Goal: Transaction & Acquisition: Obtain resource

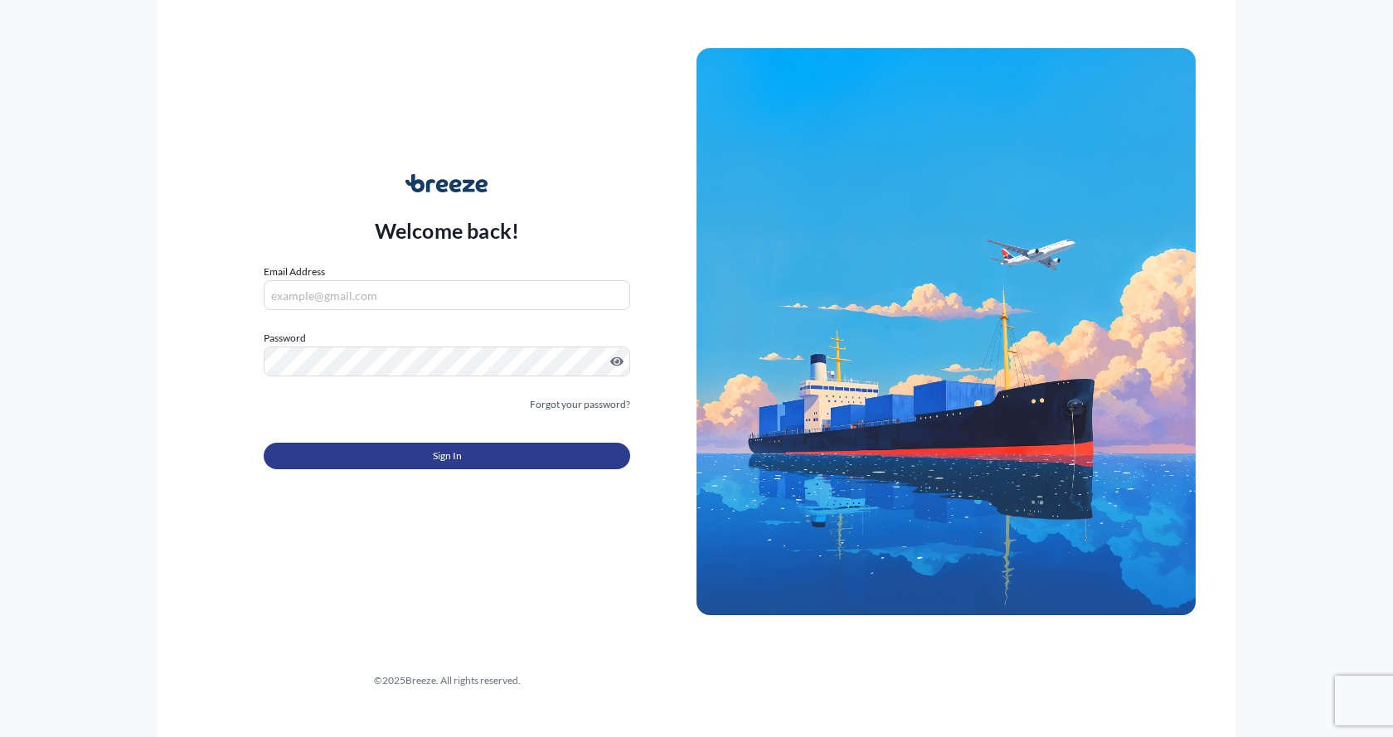
type input "[EMAIL_ADDRESS][DOMAIN_NAME]"
click at [380, 453] on button "Sign In" at bounding box center [447, 456] width 366 height 27
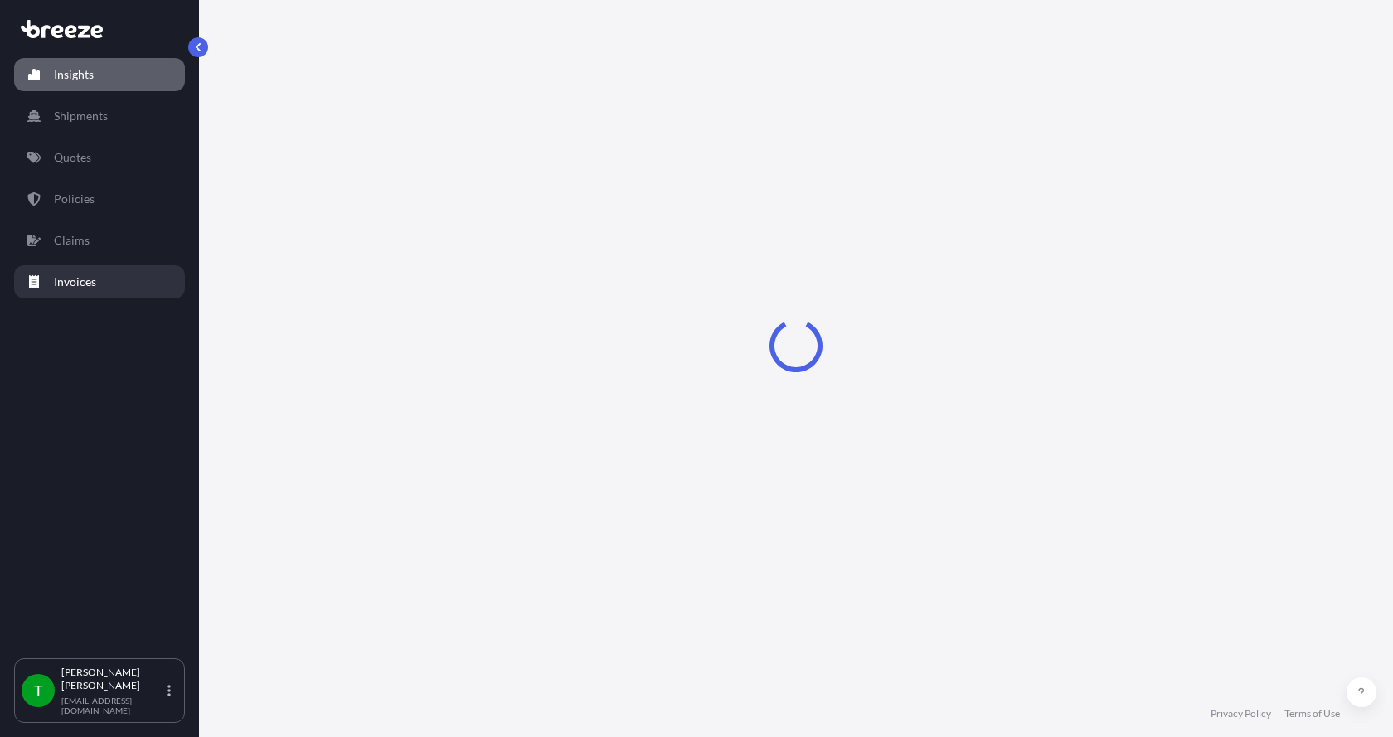
select select "2025"
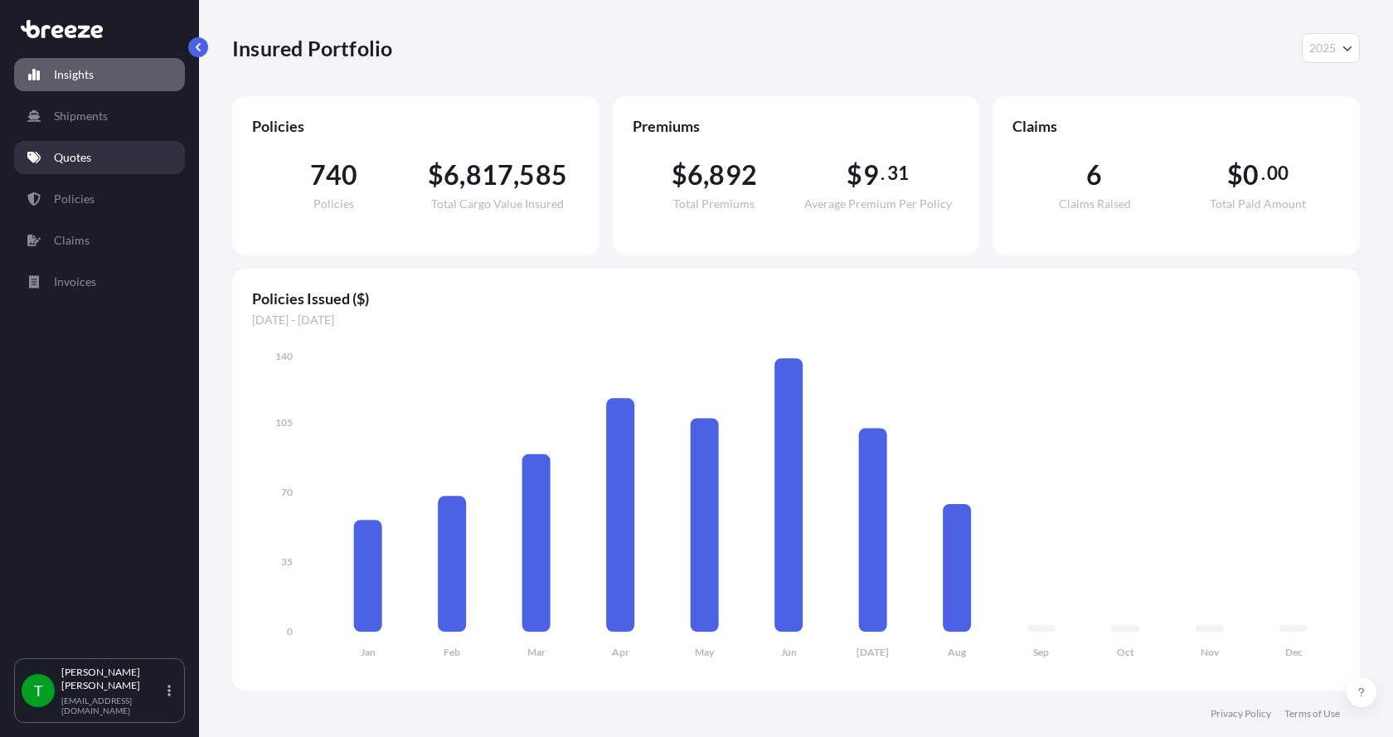
click at [73, 155] on p "Quotes" at bounding box center [72, 157] width 37 height 17
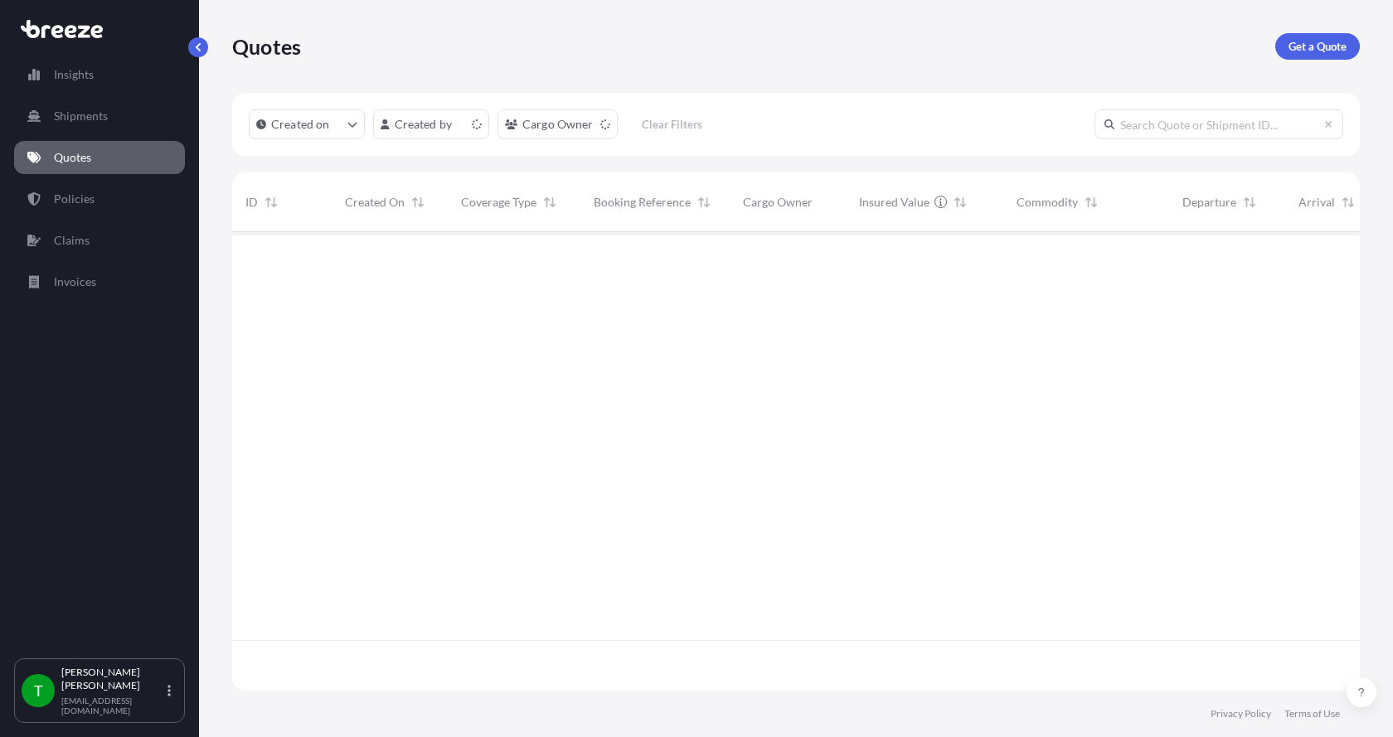
scroll to position [455, 1115]
click at [1309, 44] on p "Get a Quote" at bounding box center [1317, 46] width 58 height 17
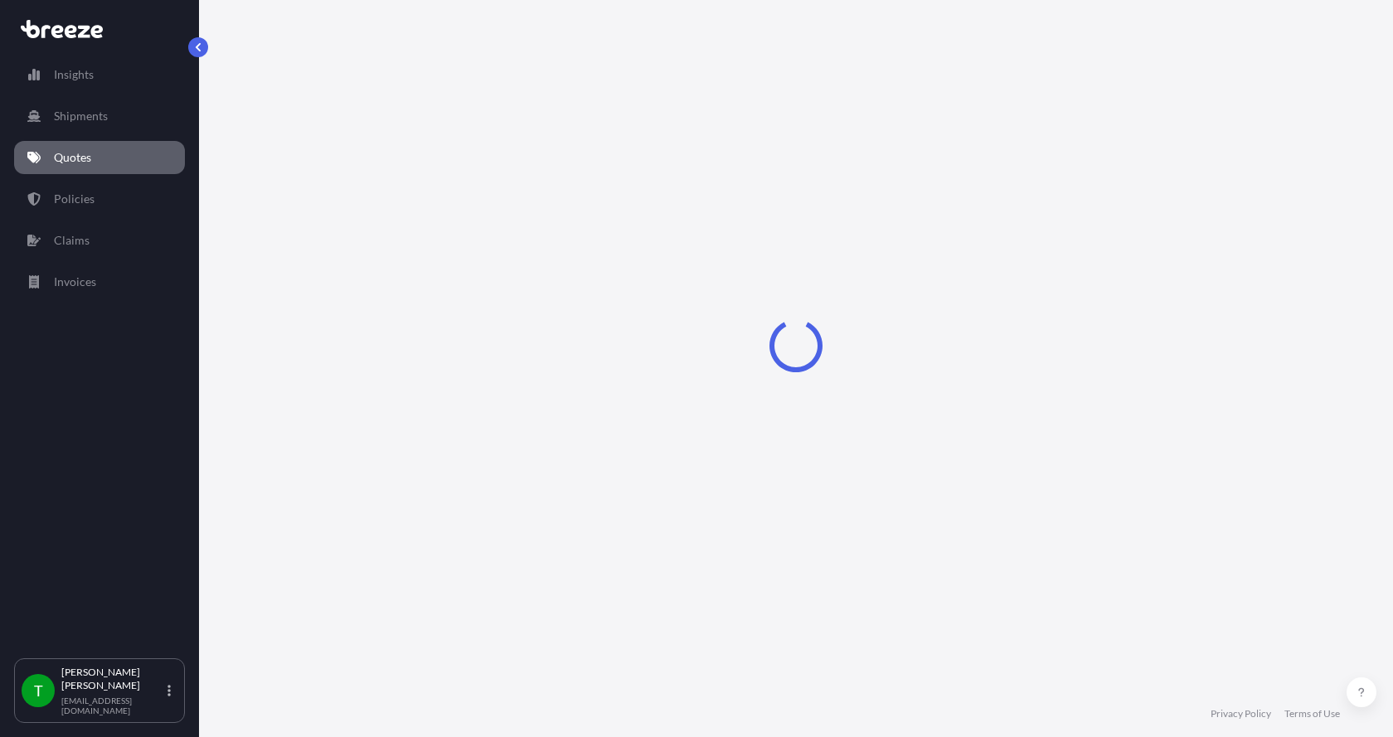
select select "Sea"
select select "1"
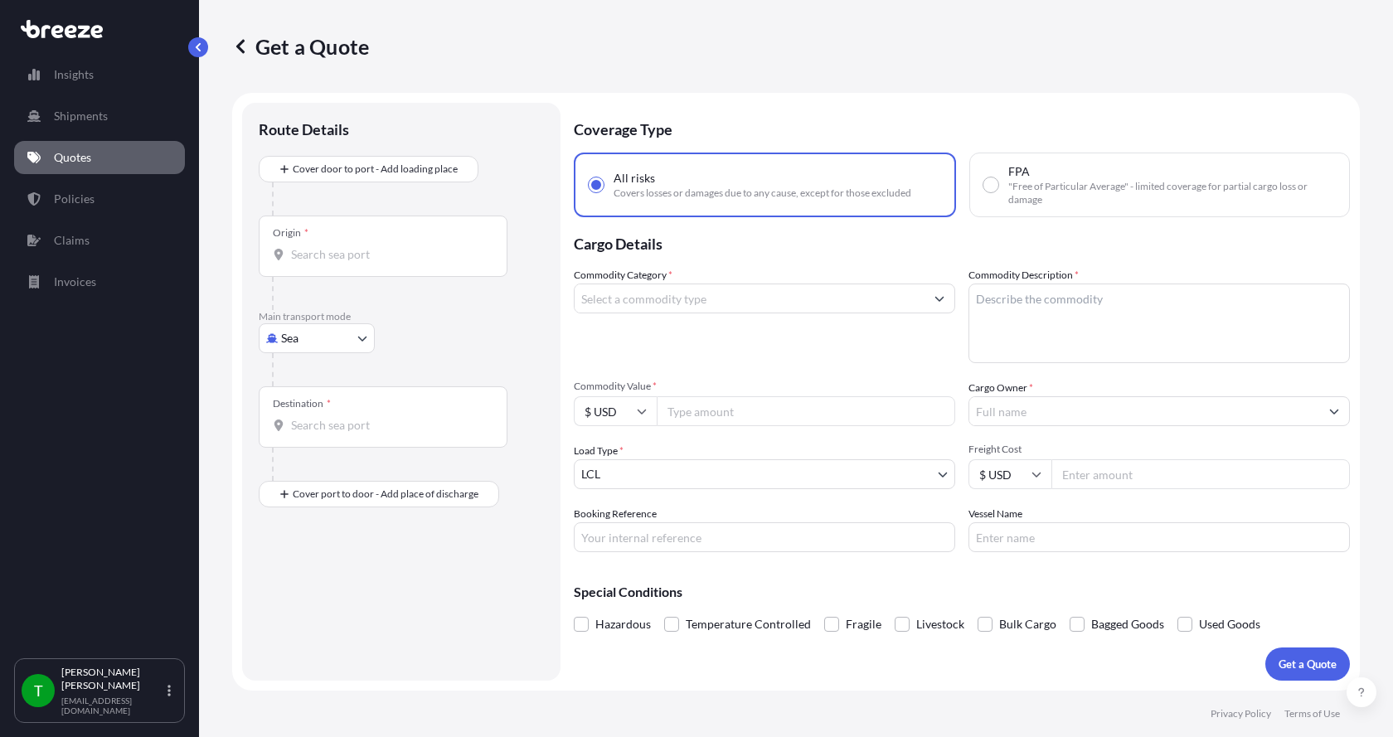
click at [288, 350] on body "Insights Shipments Quotes Policies Claims Invoices T [PERSON_NAME] [EMAIL_ADDRE…" at bounding box center [696, 368] width 1393 height 737
click at [303, 435] on span "Road" at bounding box center [303, 441] width 27 height 17
select select "Road"
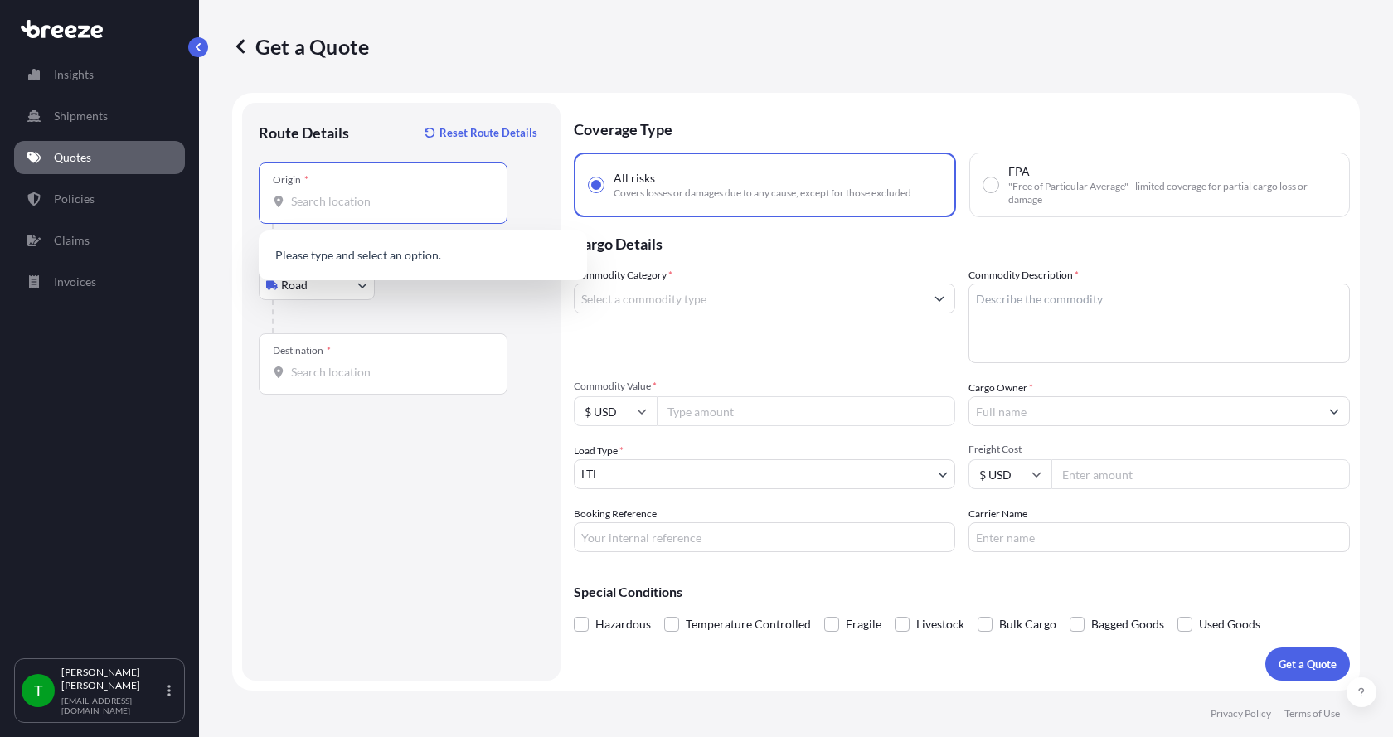
click at [325, 200] on input "Origin *" at bounding box center [389, 201] width 196 height 17
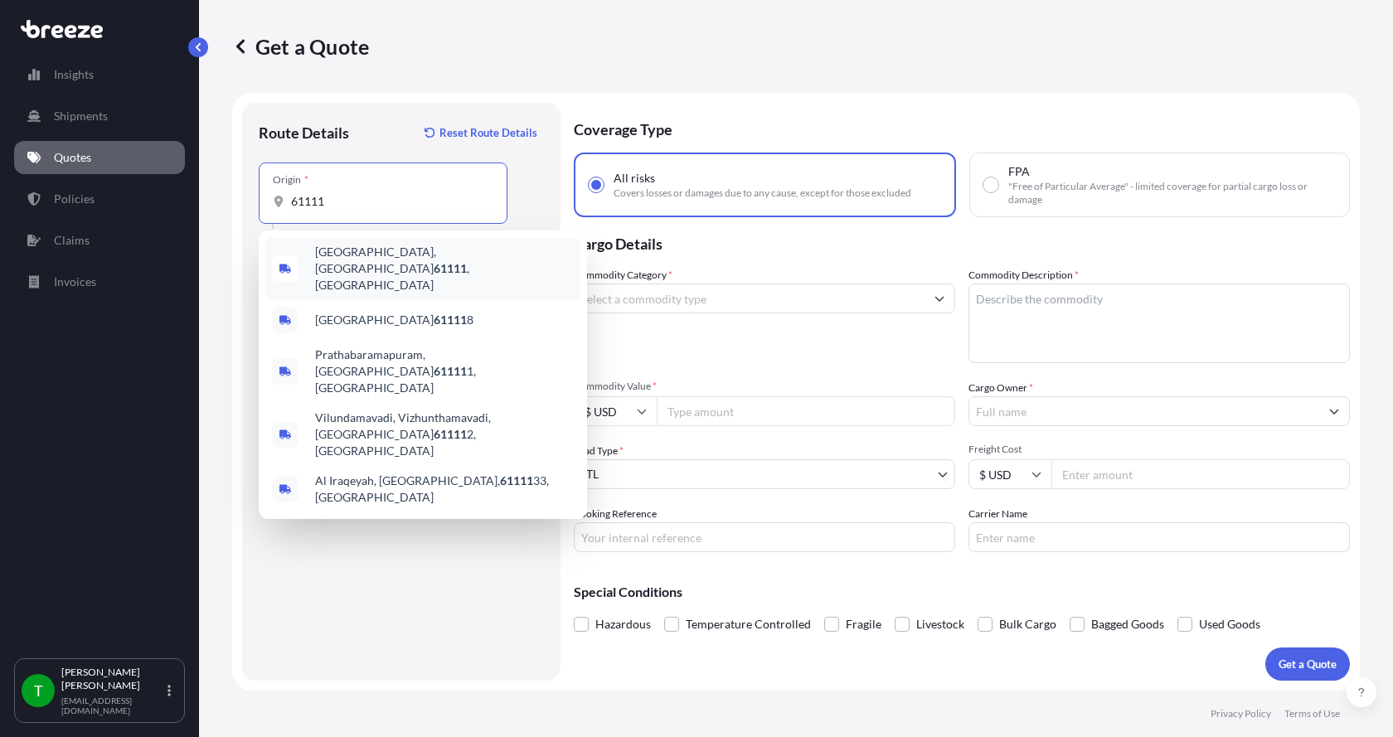
click at [342, 259] on span "[GEOGRAPHIC_DATA] , [GEOGRAPHIC_DATA]" at bounding box center [444, 269] width 259 height 50
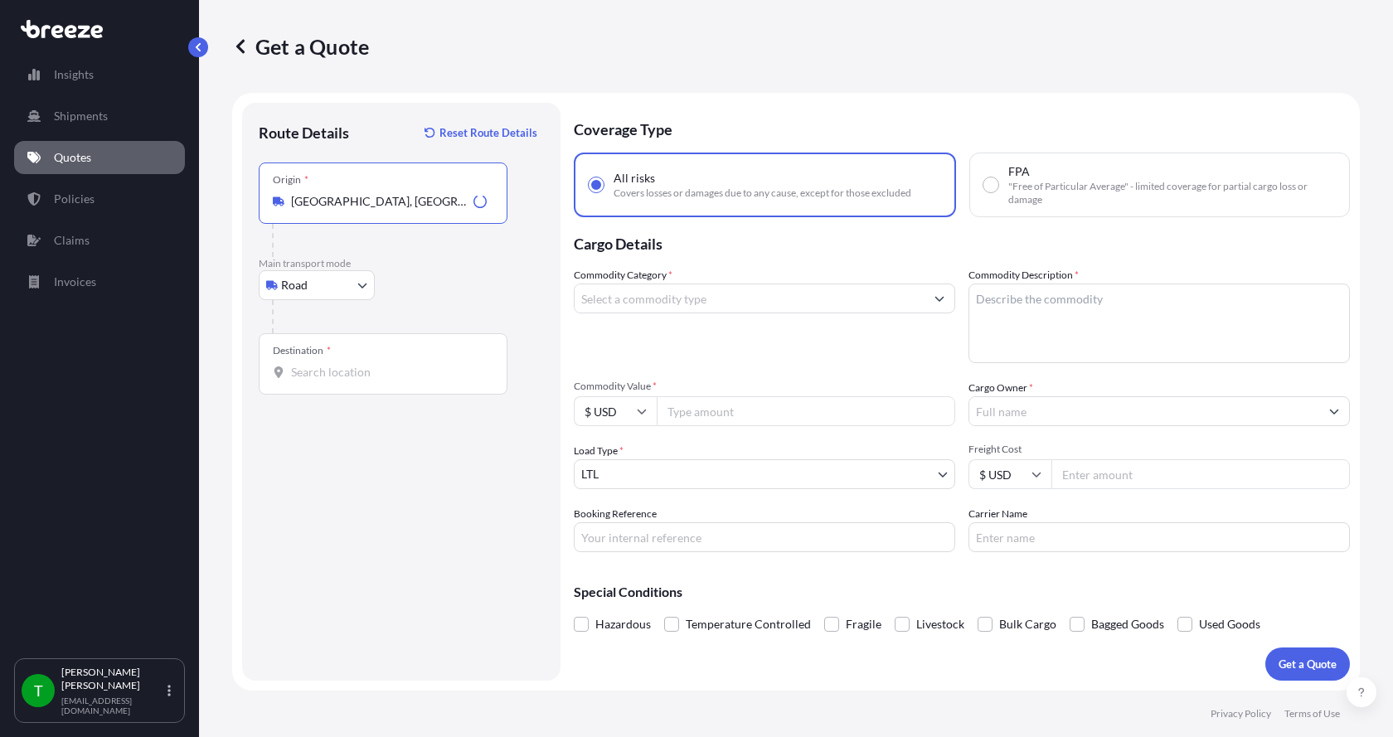
type input "[GEOGRAPHIC_DATA], [GEOGRAPHIC_DATA]"
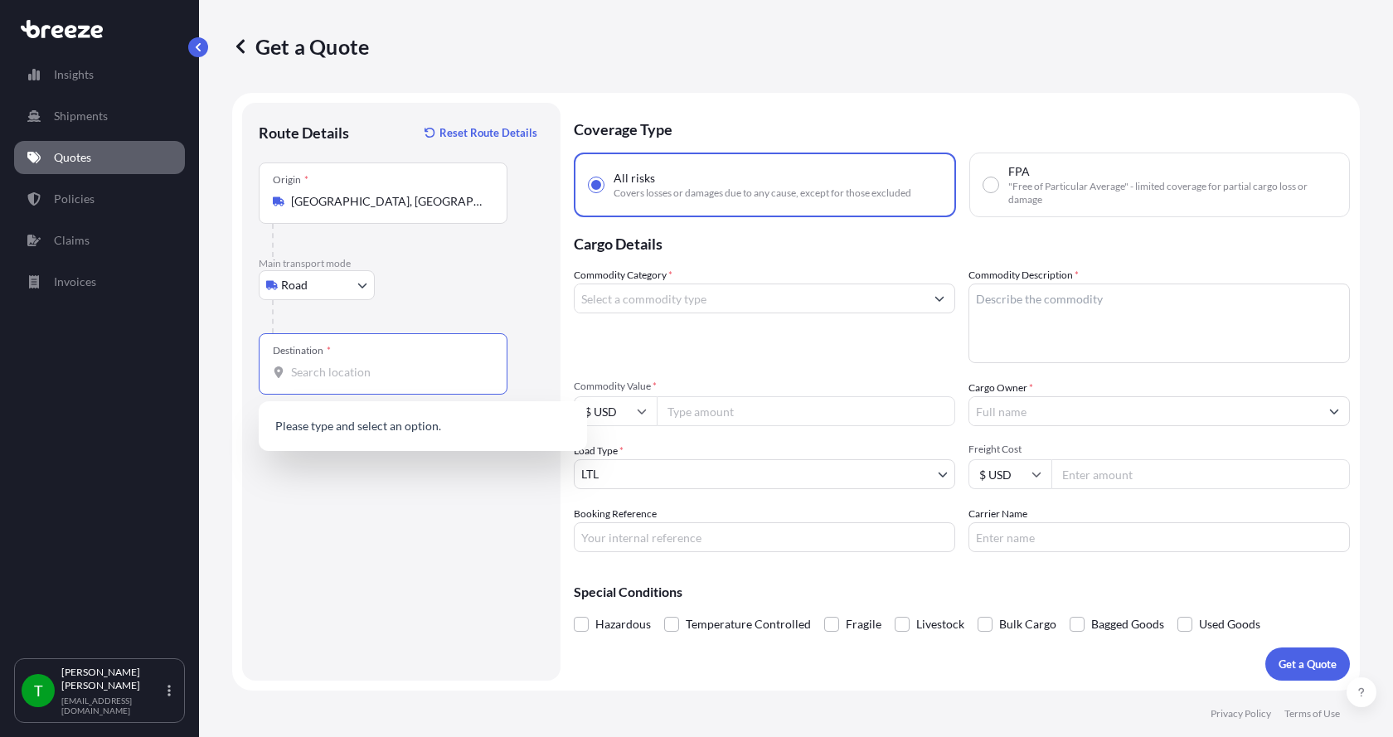
click at [302, 366] on input "Destination *" at bounding box center [389, 372] width 196 height 17
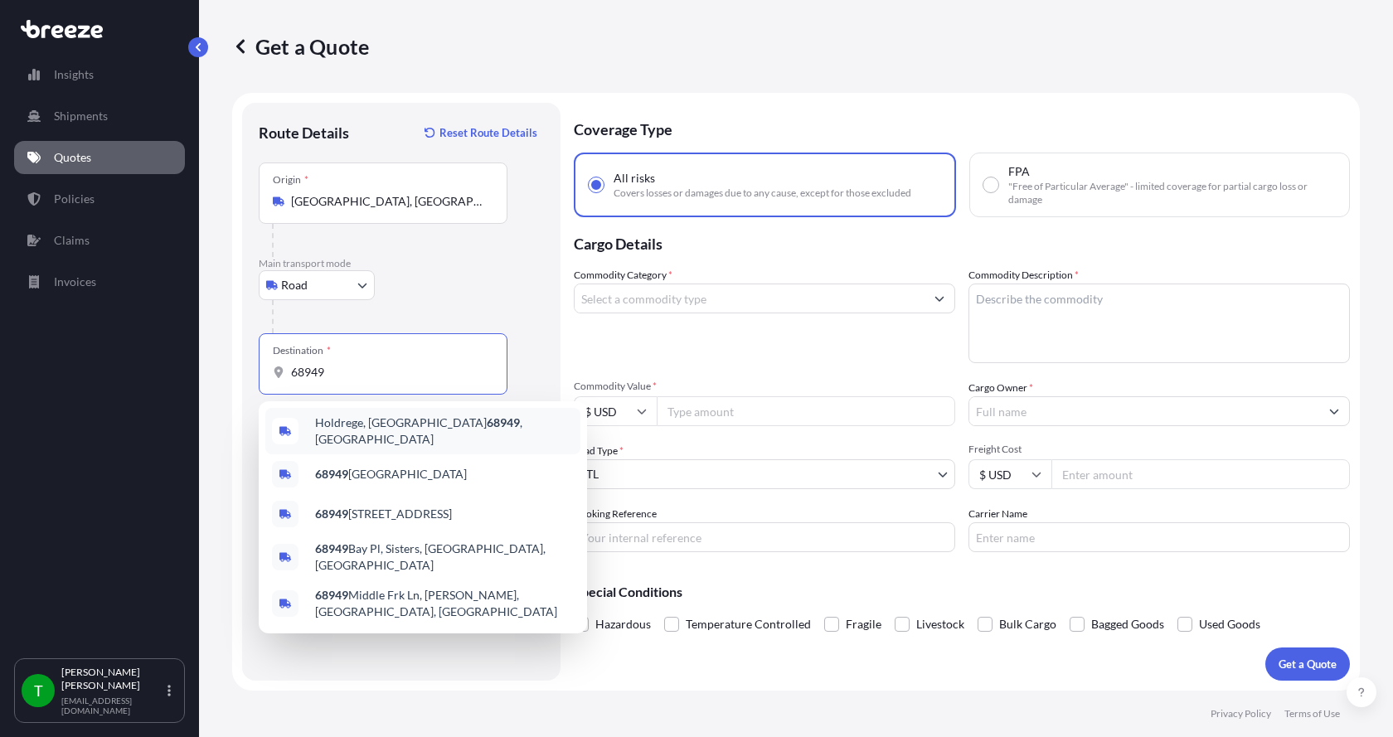
click at [346, 420] on span "Holdrege, NE 68949 , [GEOGRAPHIC_DATA]" at bounding box center [444, 430] width 259 height 33
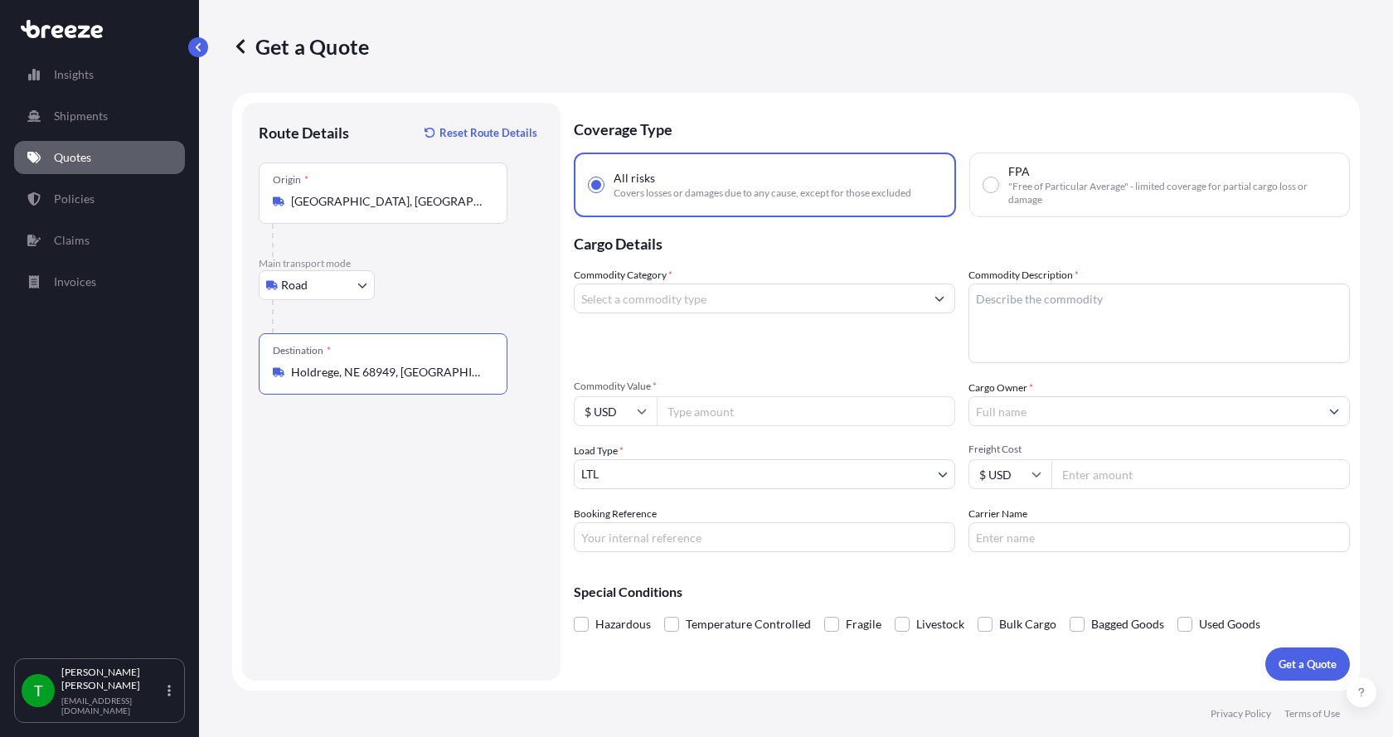
type input "Holdrege, NE 68949, [GEOGRAPHIC_DATA]"
click at [644, 304] on input "Commodity Category *" at bounding box center [749, 298] width 350 height 30
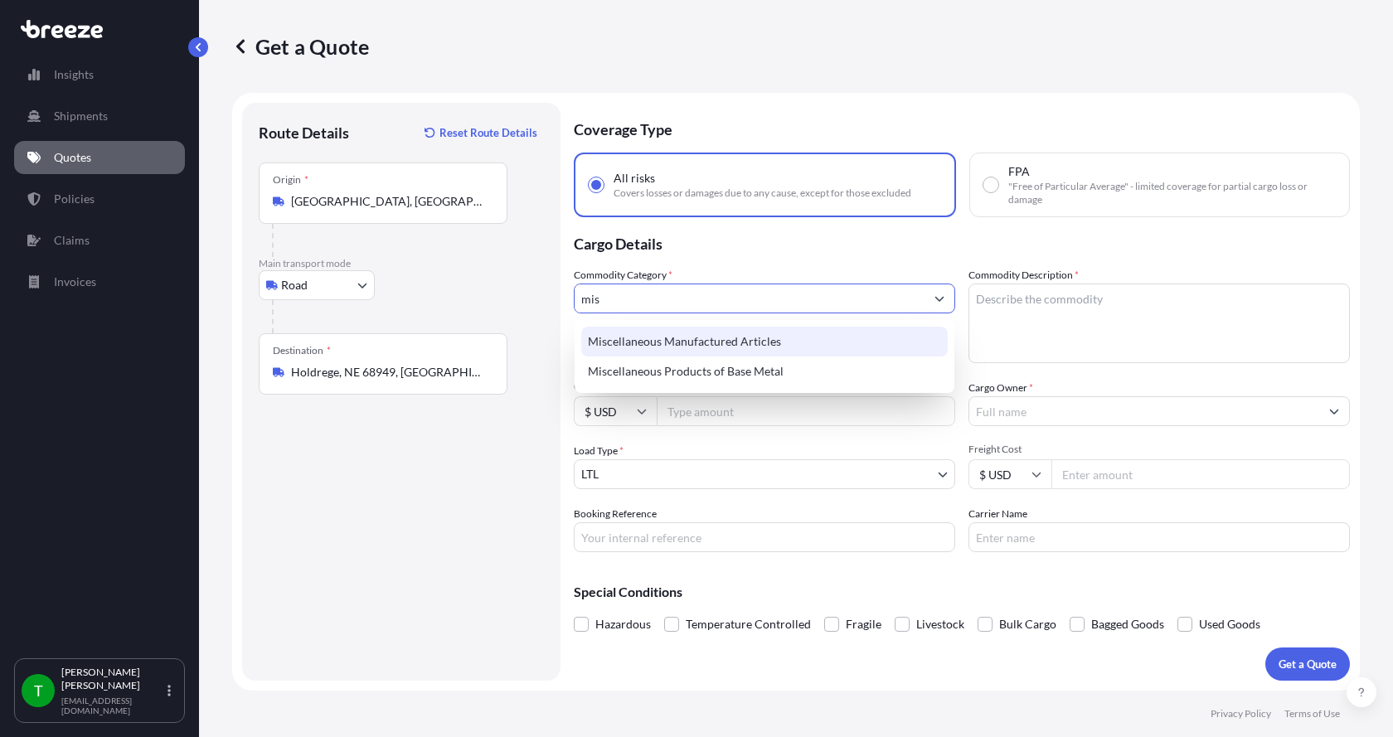
click at [648, 332] on div "Miscellaneous Manufactured Articles" at bounding box center [764, 342] width 366 height 30
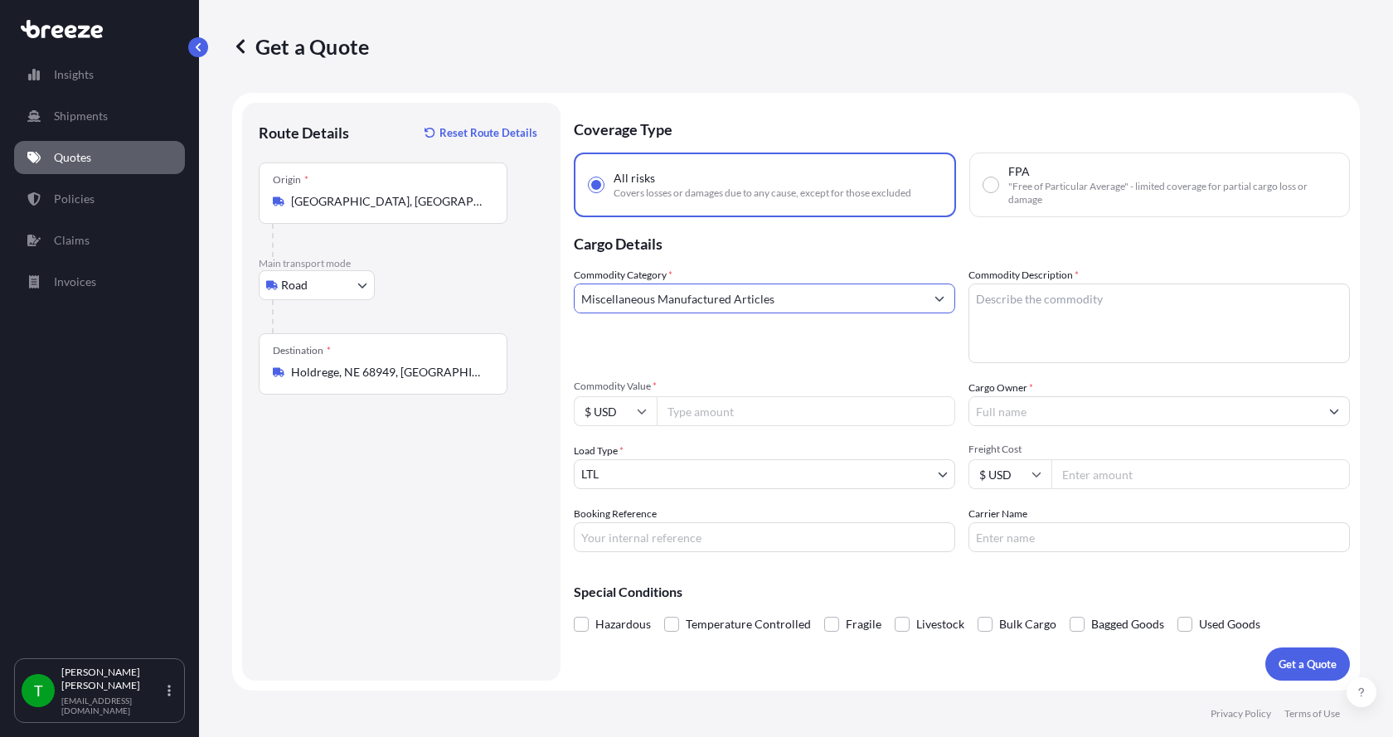
type input "Miscellaneous Manufactured Articles"
click at [996, 307] on textarea "Commodity Description *" at bounding box center [1158, 323] width 381 height 80
type textarea "Diffuser Membrane Kit"
type input "3000.00"
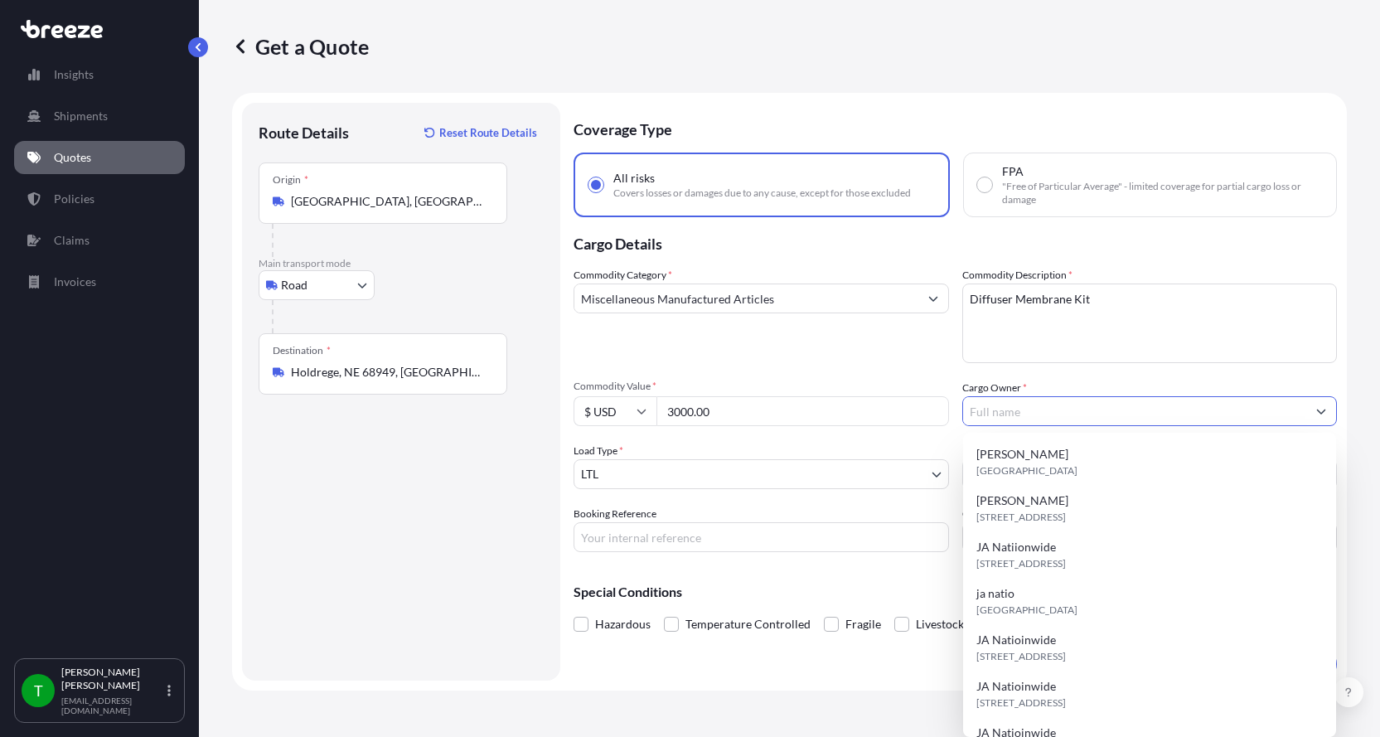
click at [1081, 413] on input "Cargo Owner *" at bounding box center [1135, 411] width 344 height 30
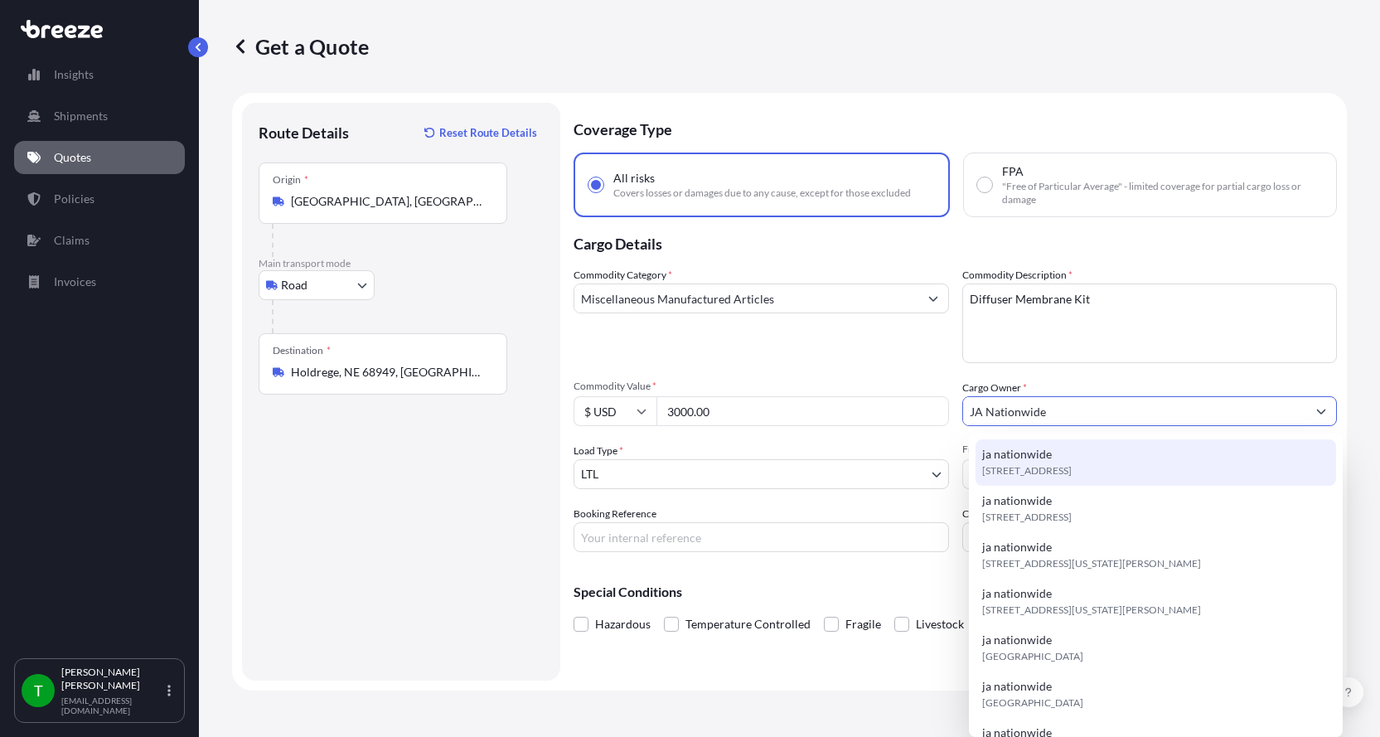
type input "JA Nationwide"
click at [699, 546] on input "Booking Reference" at bounding box center [762, 537] width 376 height 30
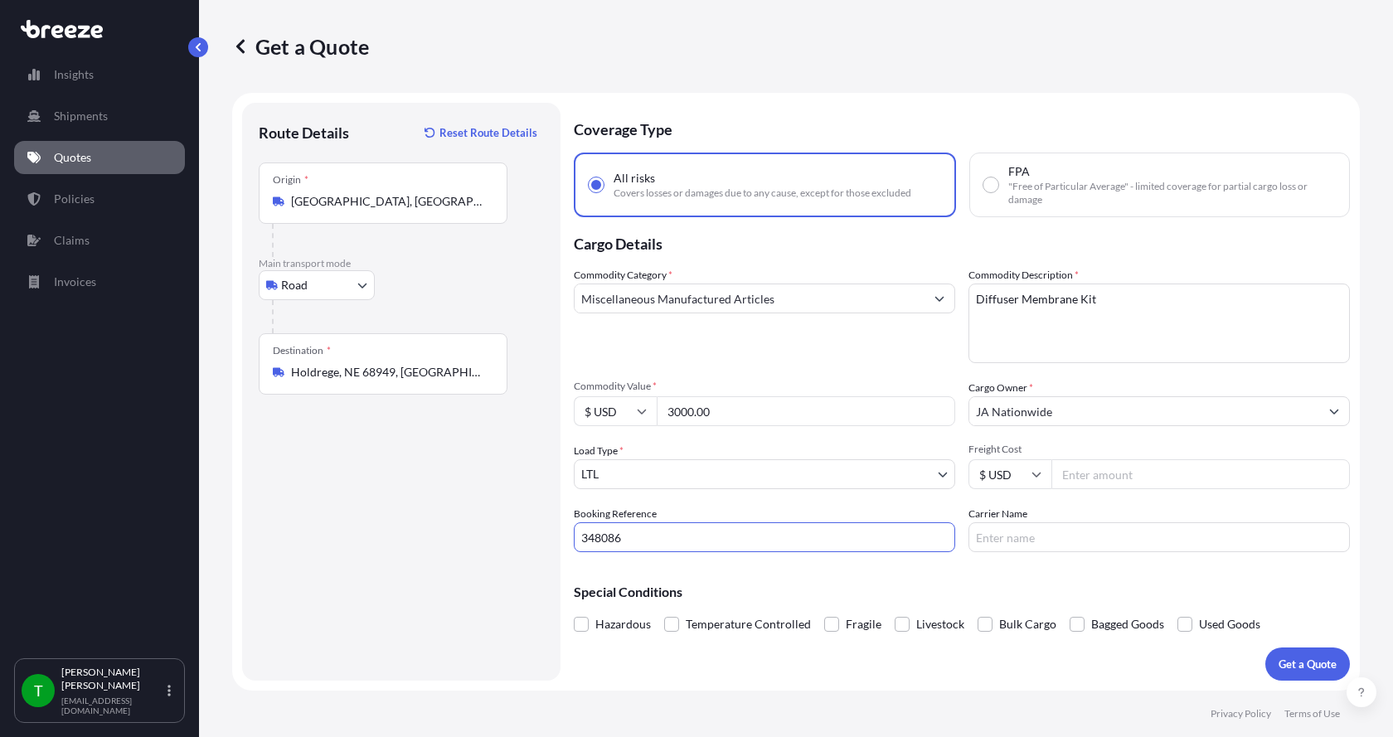
type input "348086"
click at [1131, 476] on input "Freight Cost" at bounding box center [1200, 474] width 298 height 30
type input "240.00"
click at [1064, 534] on input "Carrier Name" at bounding box center [1158, 537] width 381 height 30
type input "Dohrn"
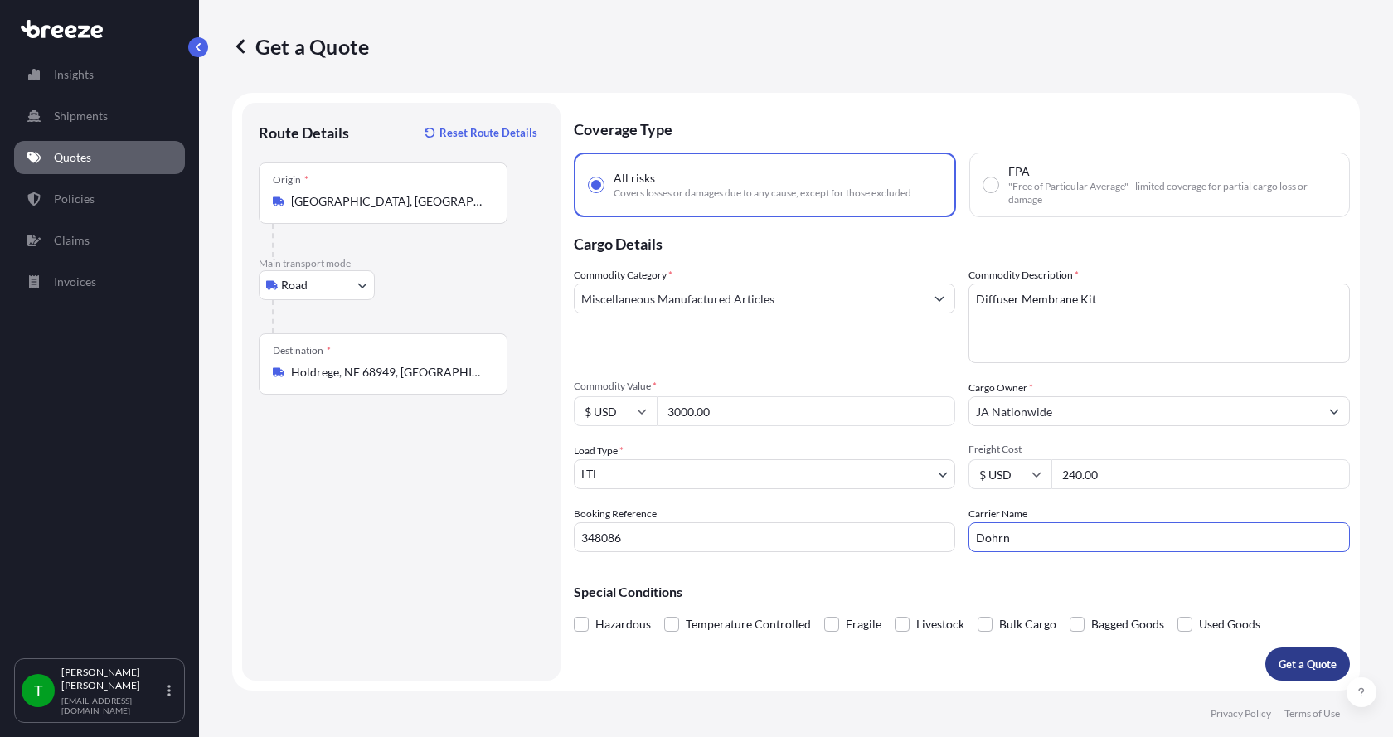
click at [1298, 655] on button "Get a Quote" at bounding box center [1307, 663] width 85 height 33
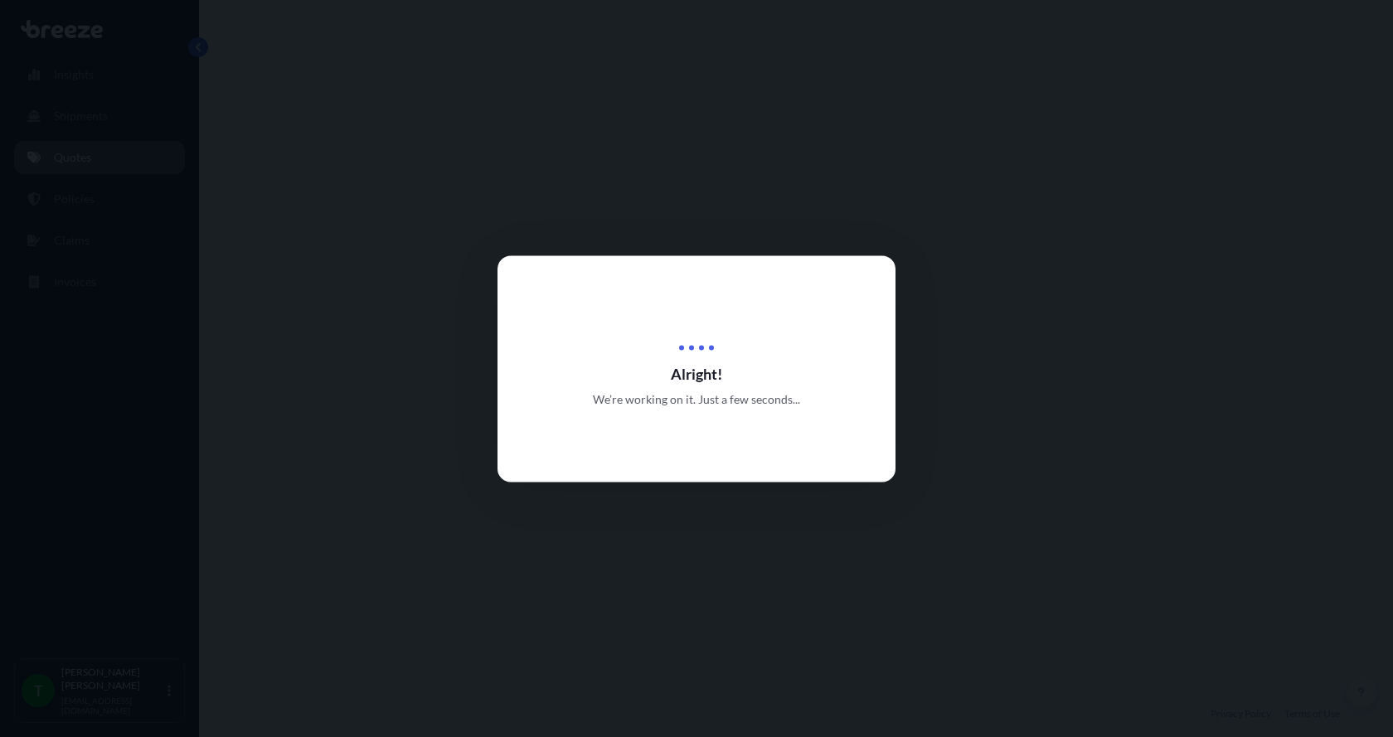
select select "Road"
select select "1"
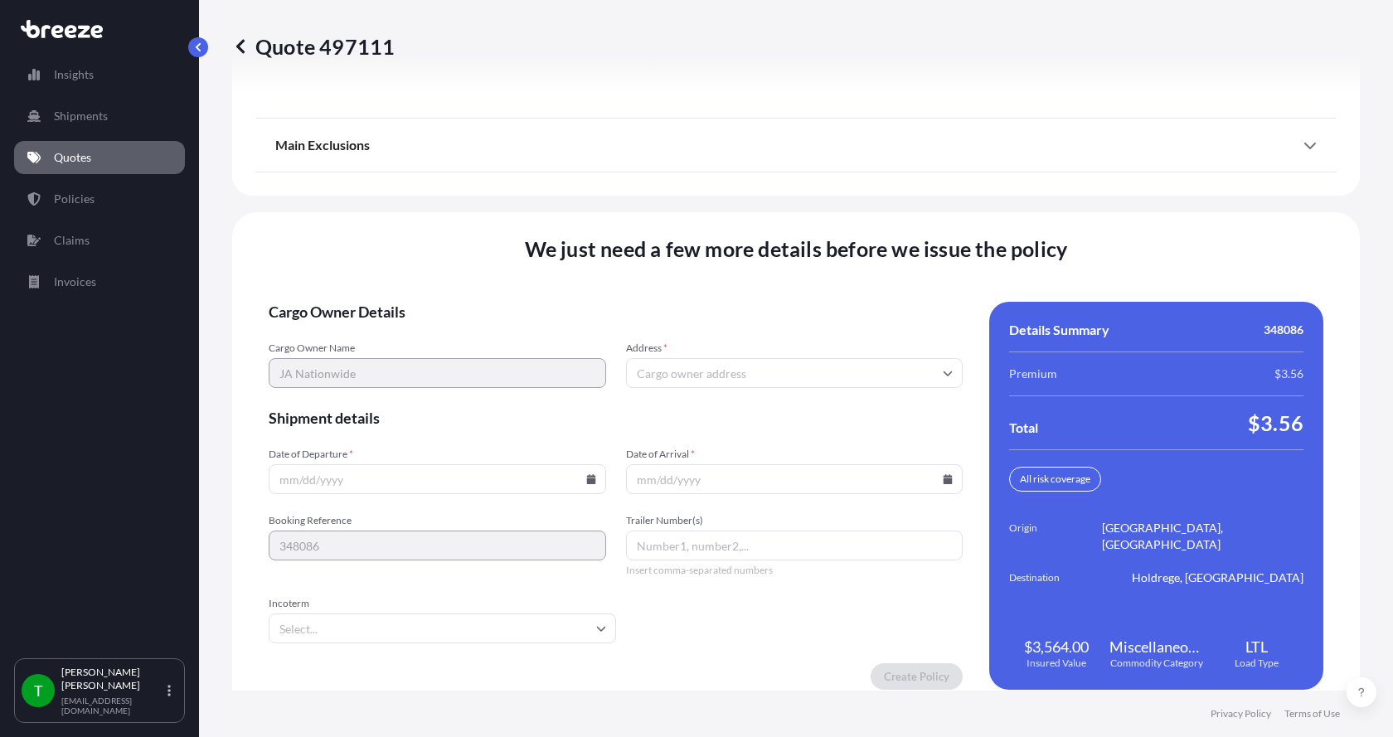
scroll to position [2181, 0]
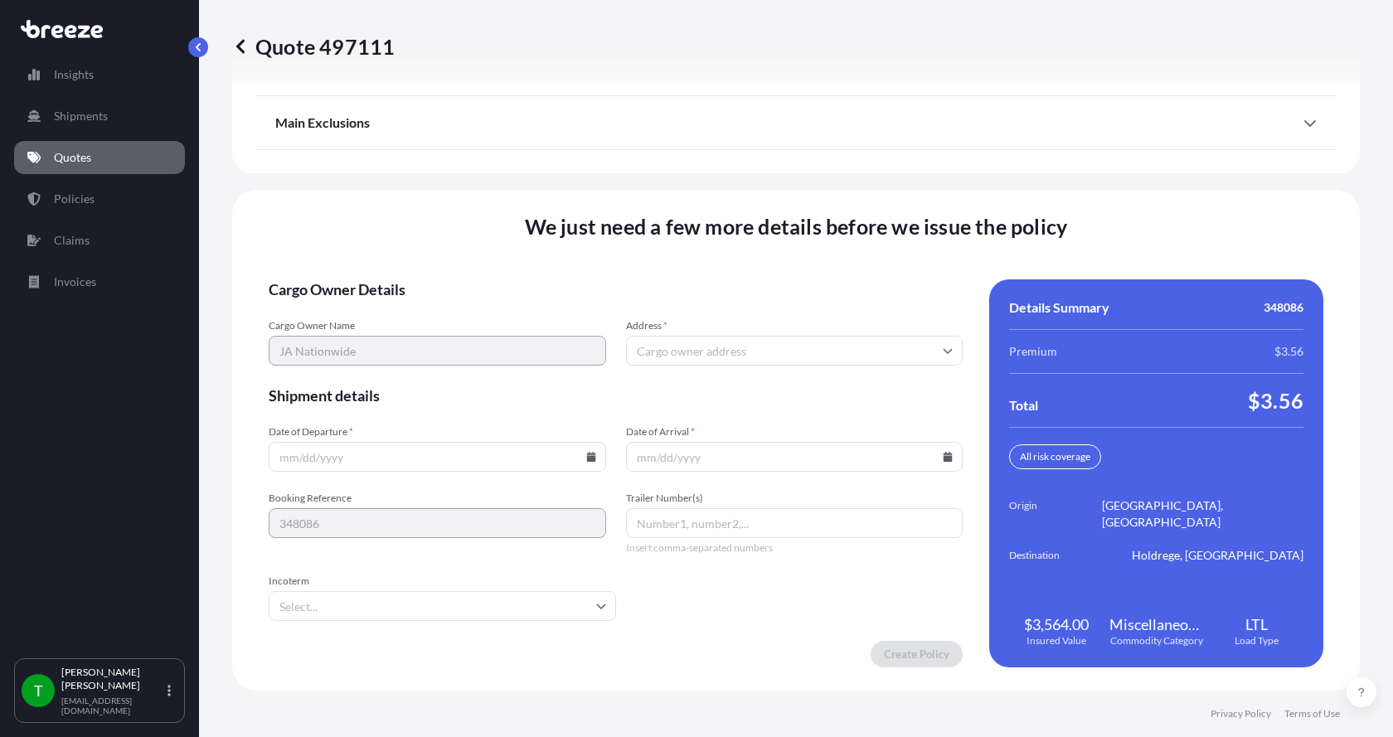
click at [672, 352] on input "Address *" at bounding box center [794, 351] width 337 height 30
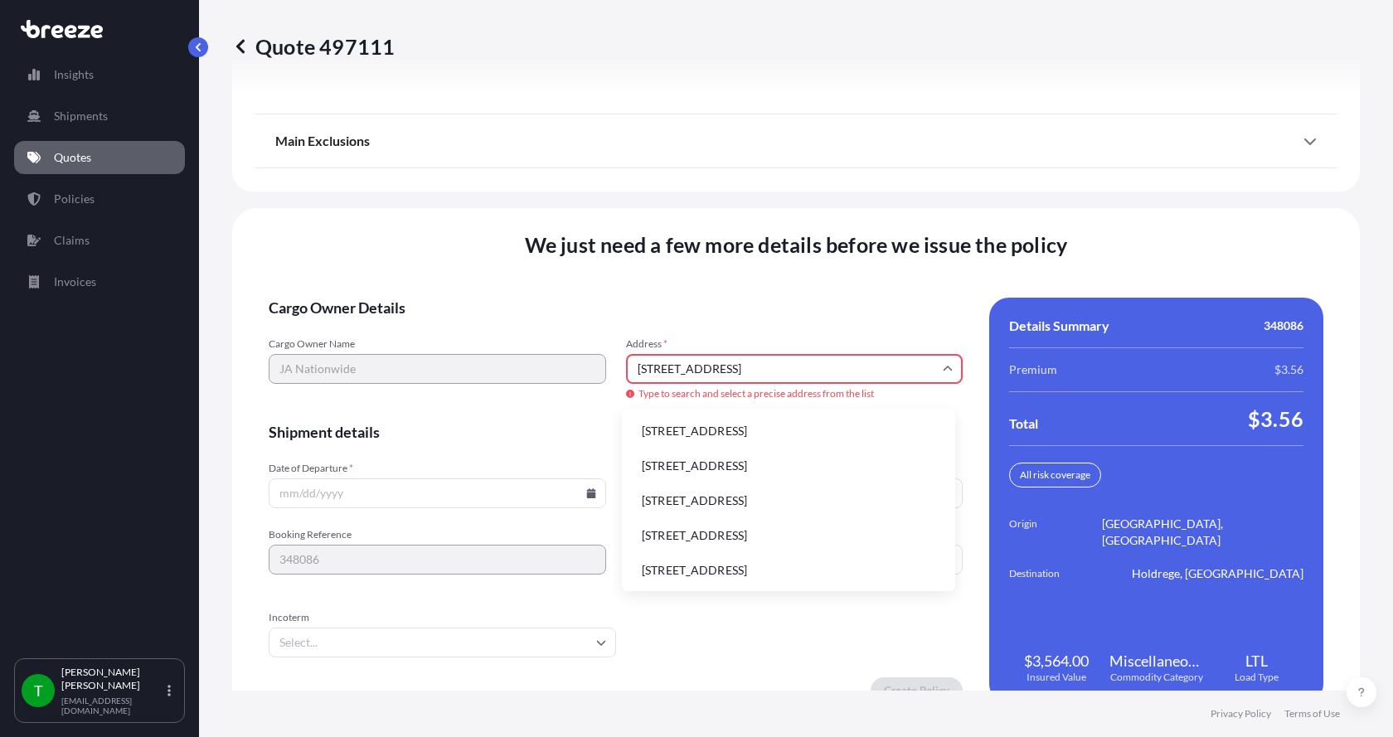
click at [694, 434] on li "[STREET_ADDRESS]" at bounding box center [788, 430] width 320 height 31
type input "[STREET_ADDRESS]"
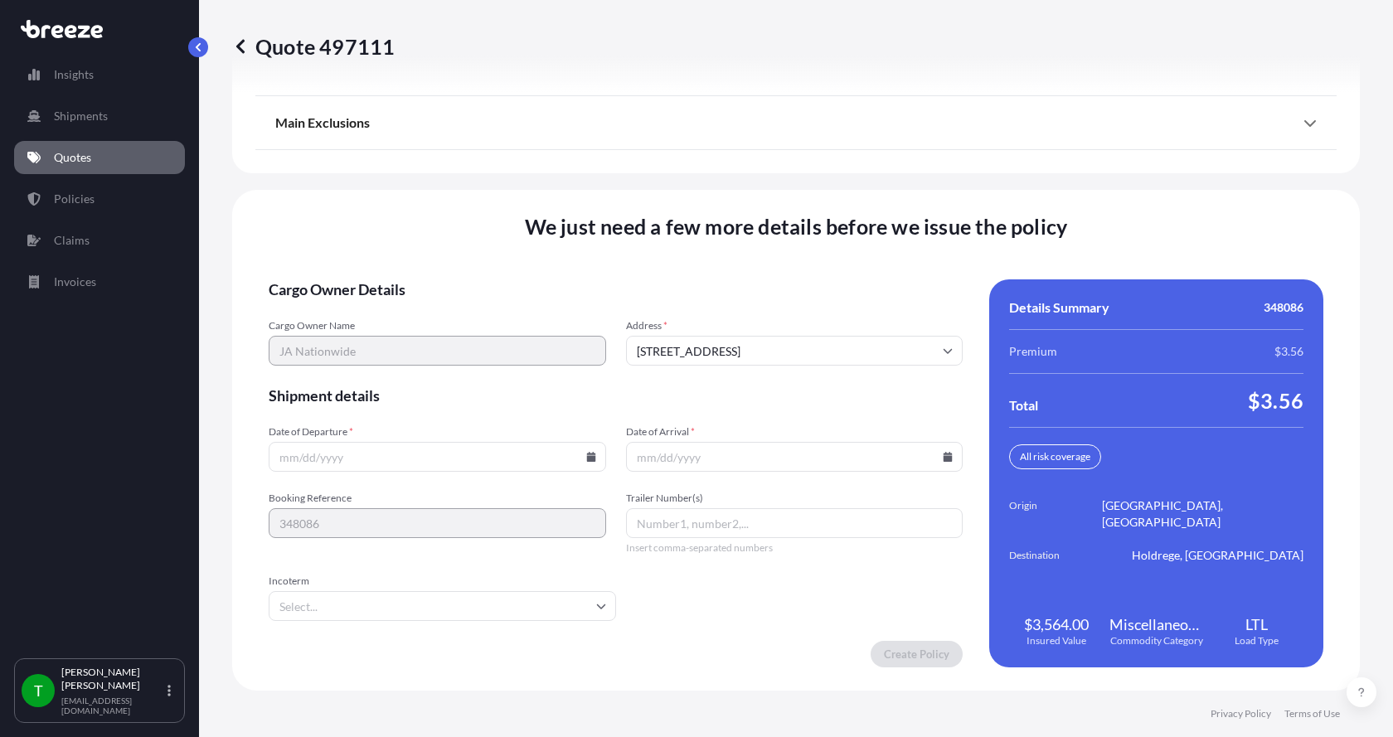
click at [587, 459] on icon at bounding box center [590, 457] width 9 height 10
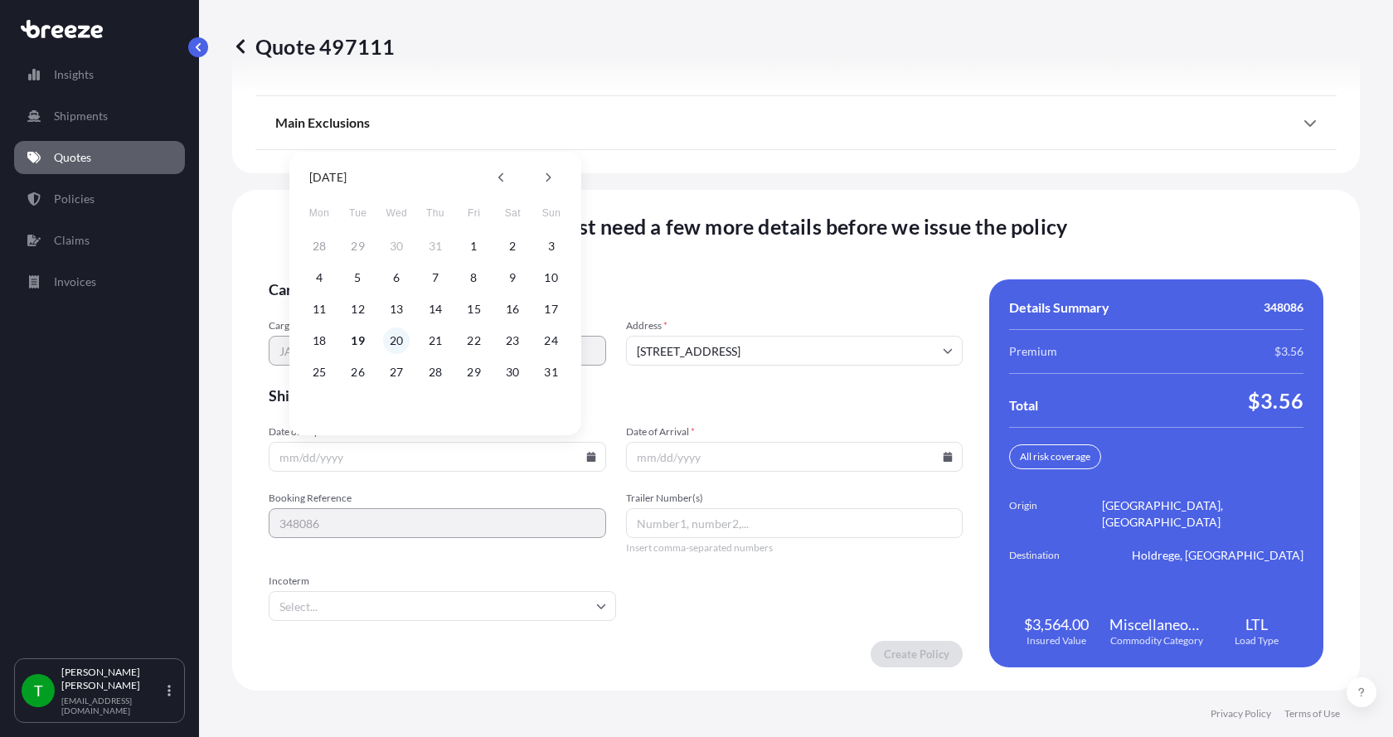
click at [394, 341] on button "20" at bounding box center [396, 340] width 27 height 27
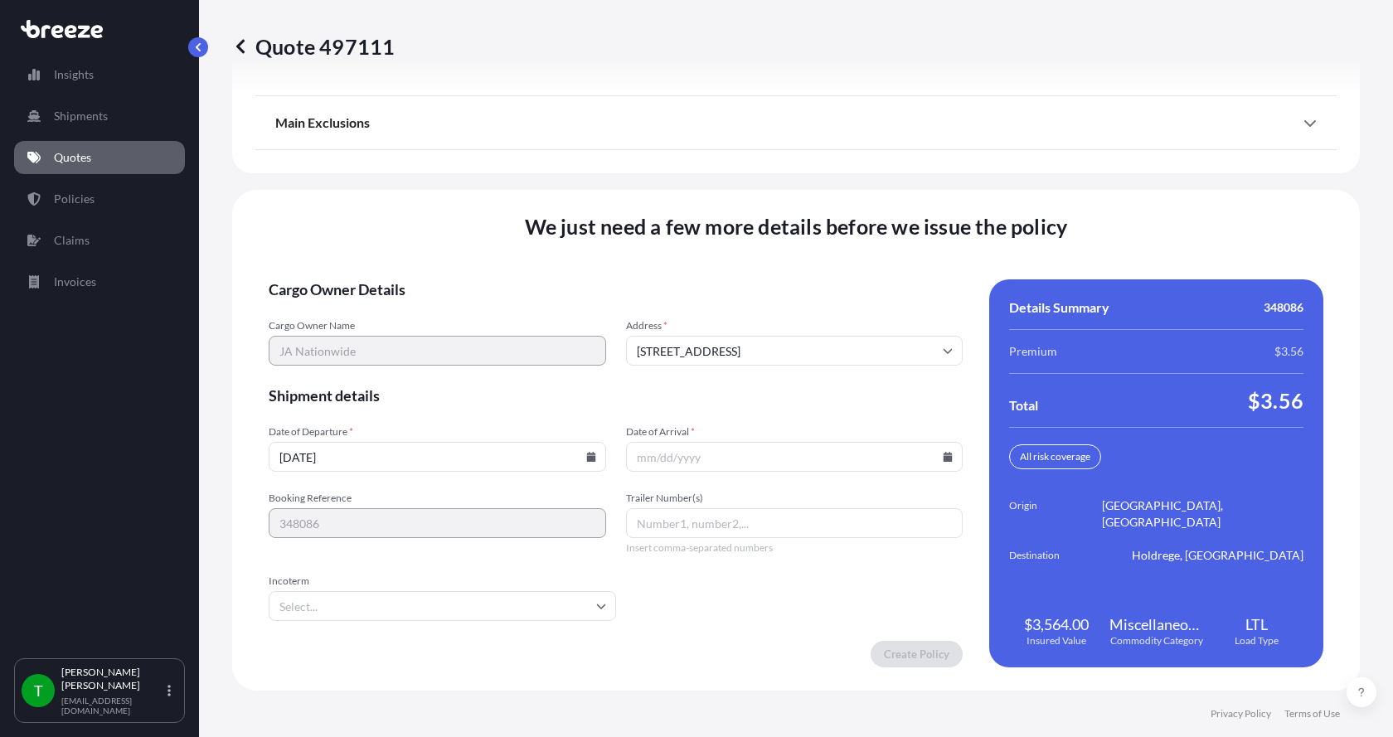
type input "[DATE]"
click at [396, 375] on button "20" at bounding box center [406, 382] width 20 height 15
click at [943, 459] on icon at bounding box center [947, 457] width 9 height 10
click at [676, 368] on button "25" at bounding box center [672, 372] width 27 height 27
type input "[DATE]"
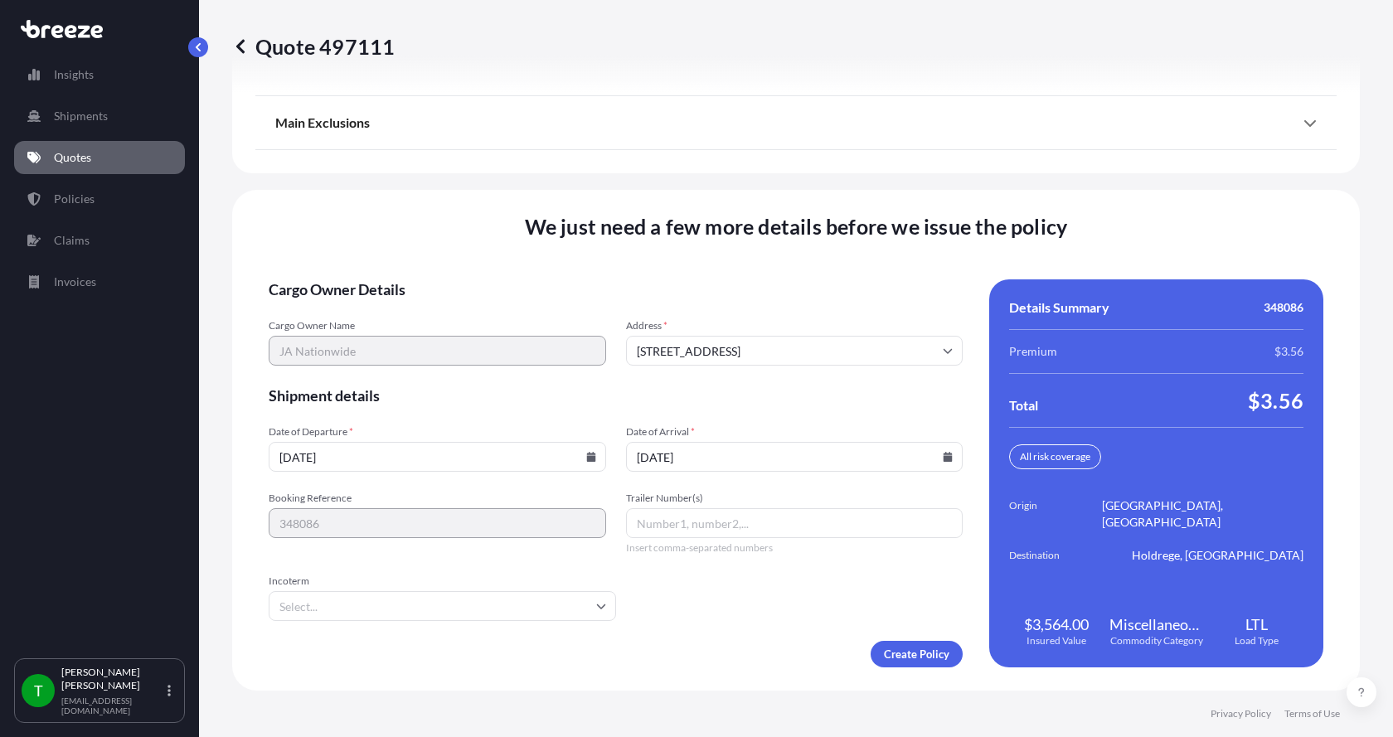
click at [691, 392] on button "25" at bounding box center [701, 399] width 20 height 15
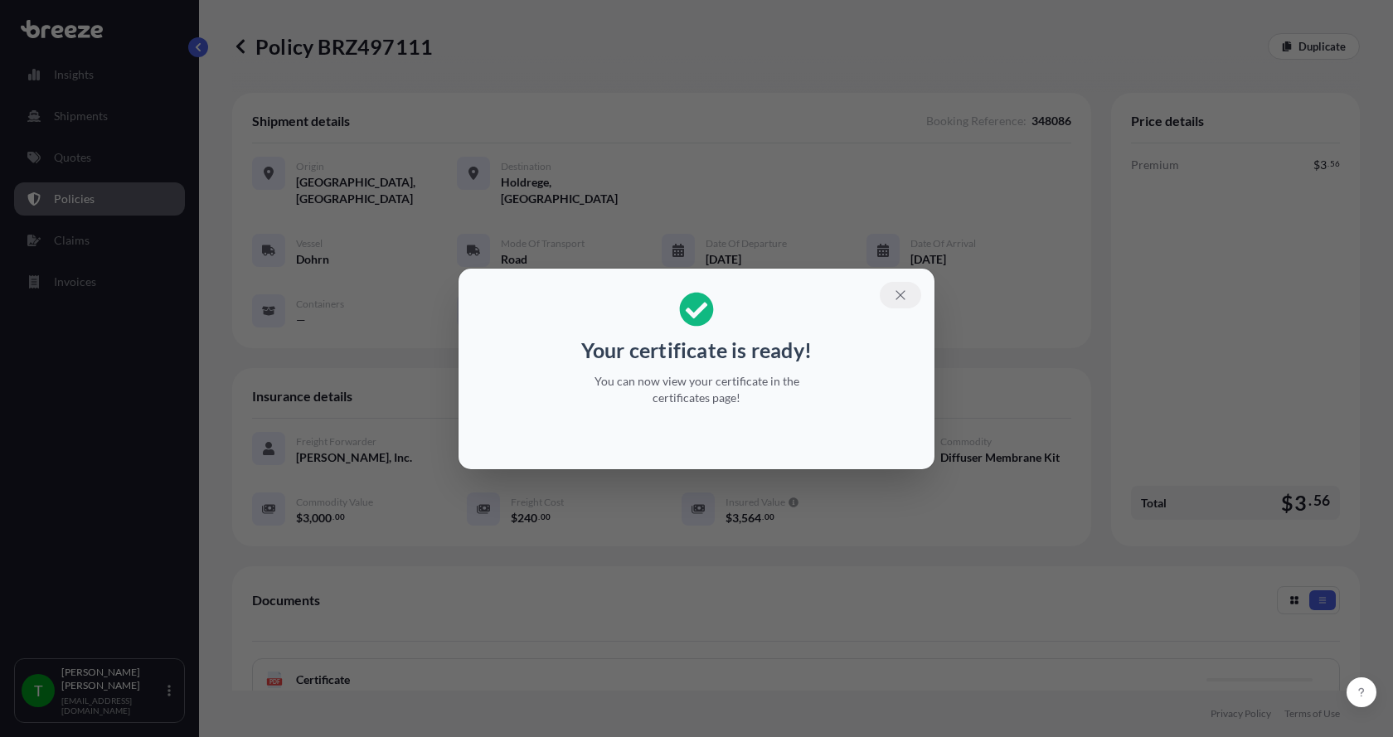
click at [910, 296] on button "button" at bounding box center [900, 295] width 41 height 27
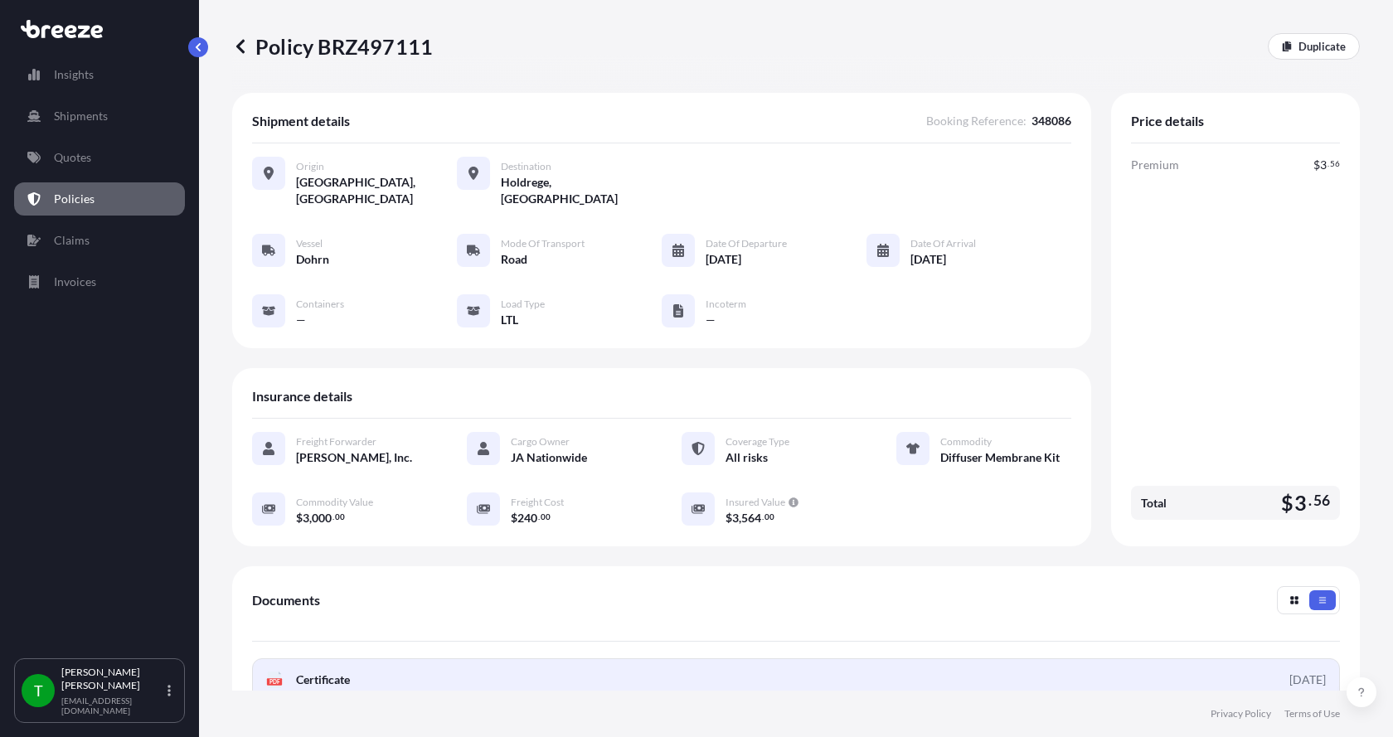
click at [322, 671] on span "Certificate" at bounding box center [323, 679] width 54 height 17
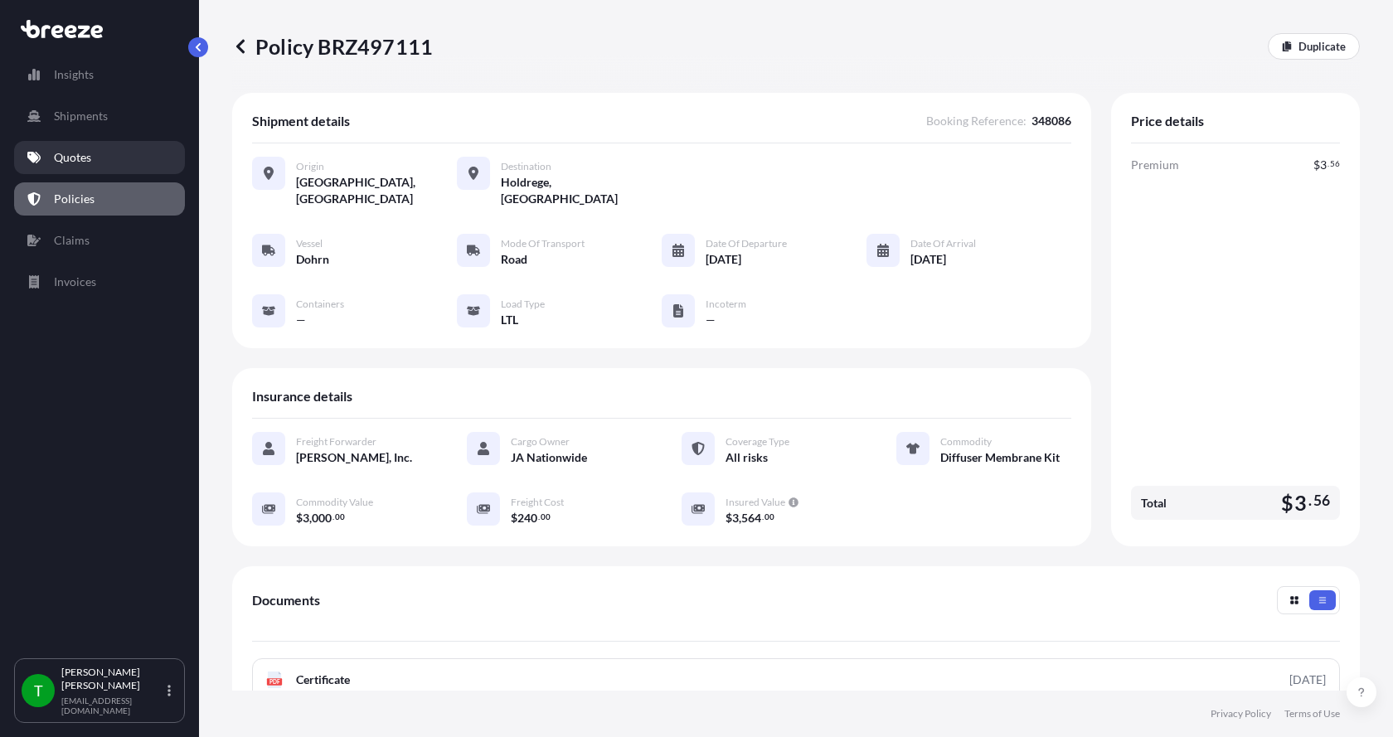
click at [77, 164] on p "Quotes" at bounding box center [72, 157] width 37 height 17
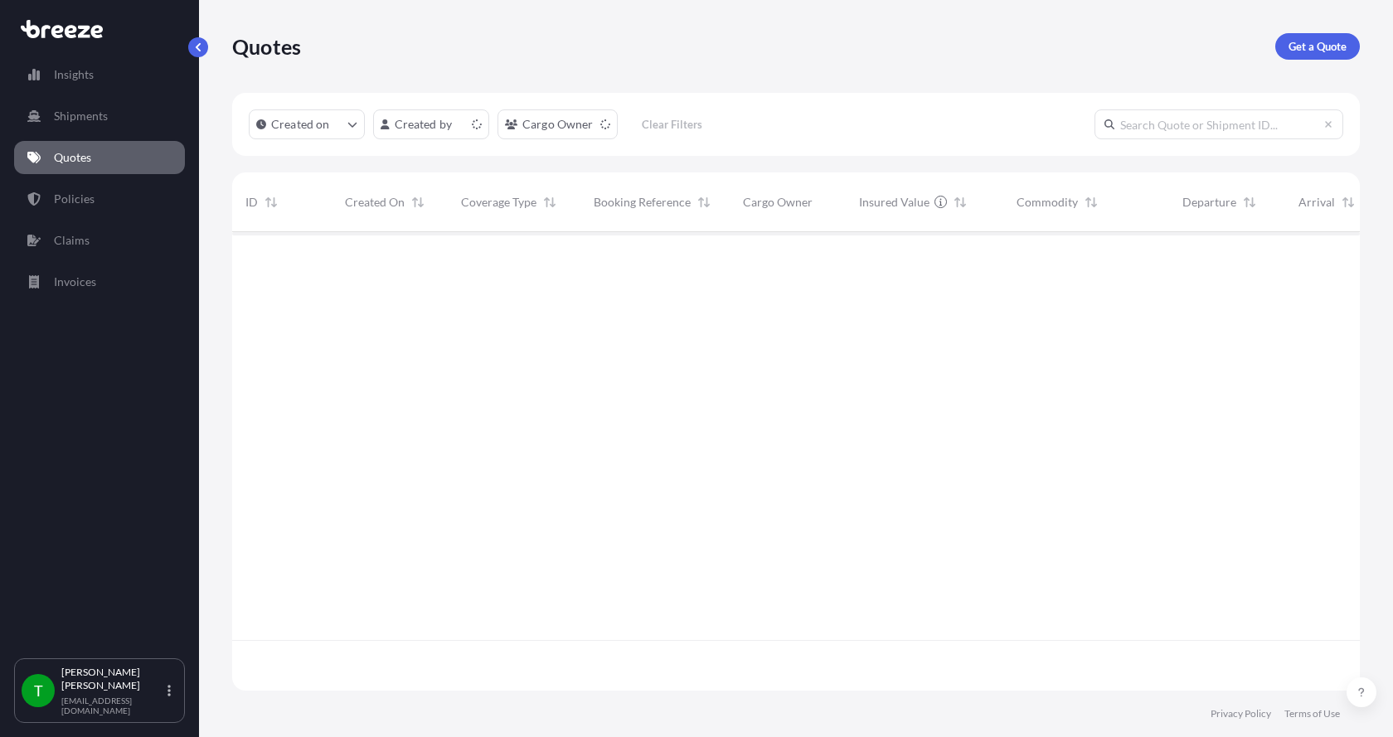
scroll to position [455, 1115]
click at [1323, 40] on p "Get a Quote" at bounding box center [1317, 46] width 58 height 17
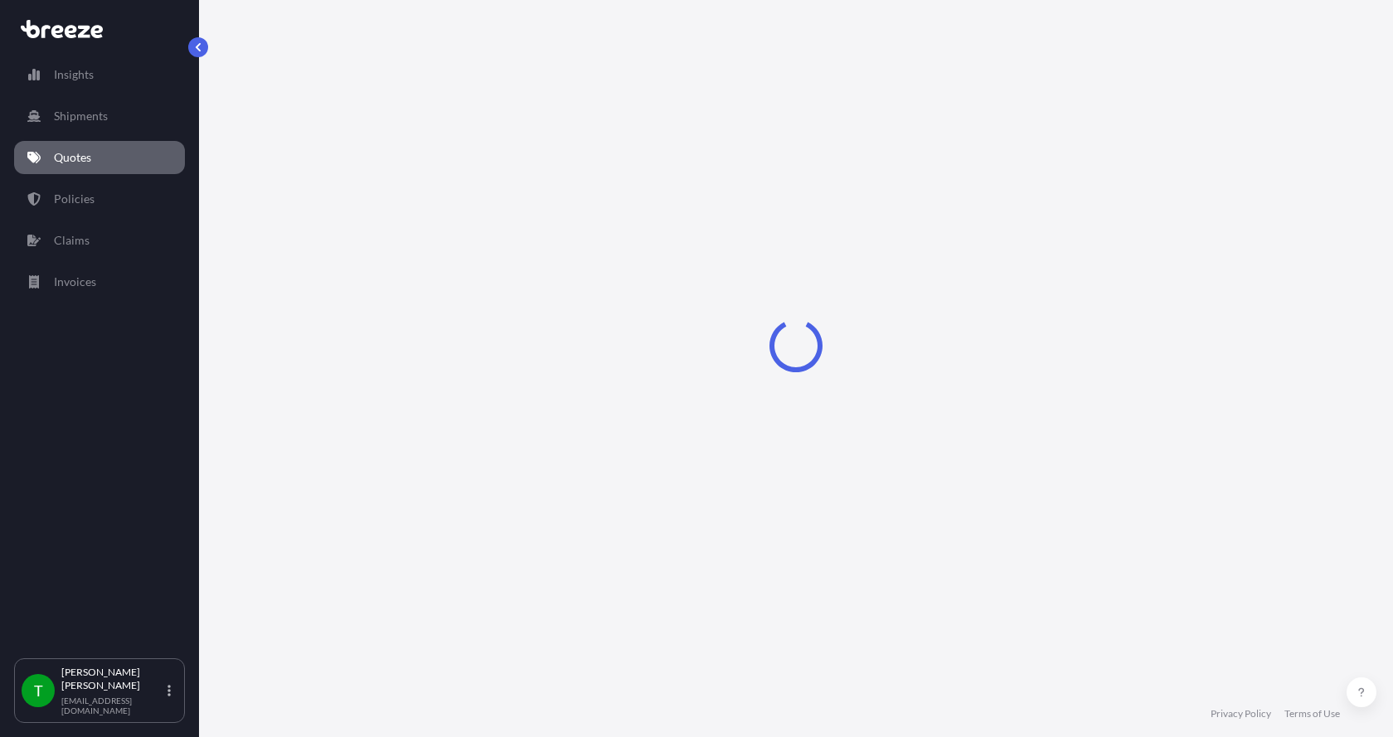
select select "Sea"
select select "1"
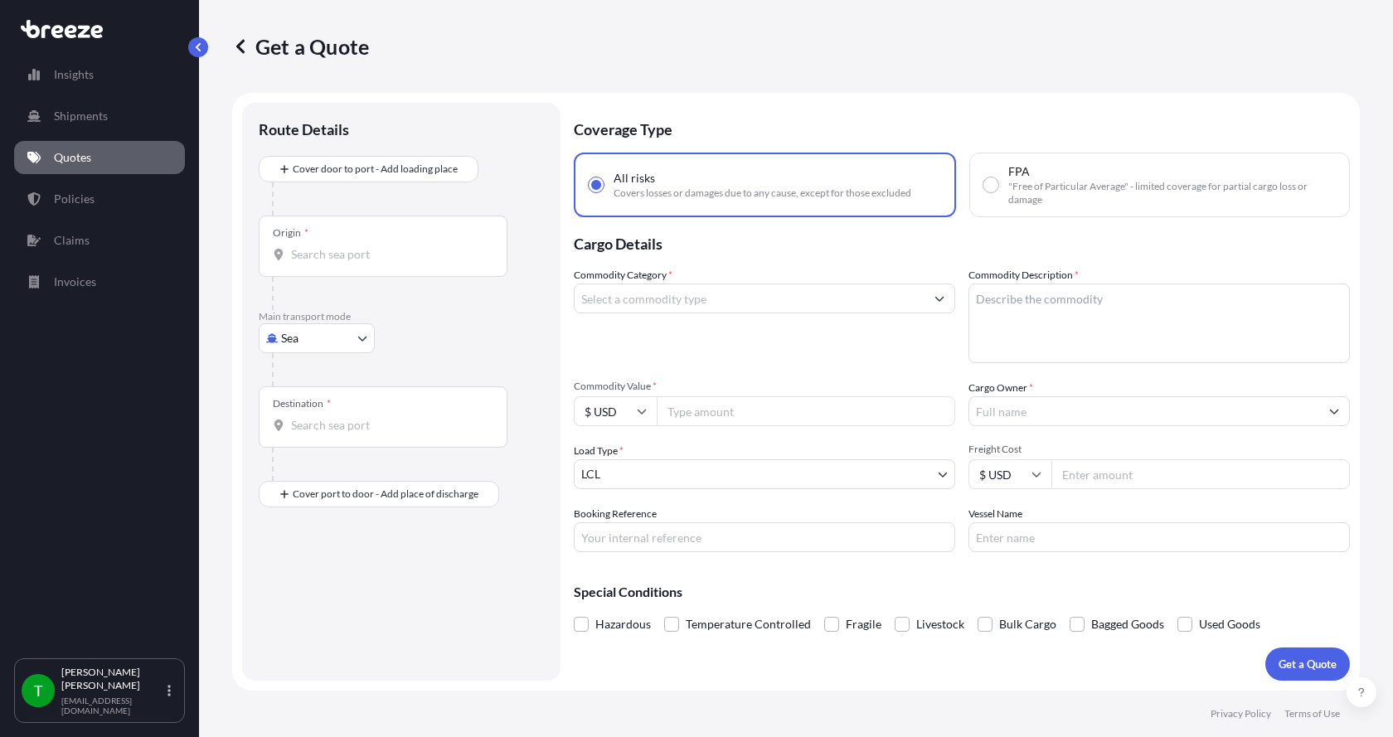
click at [300, 344] on body "Insights Shipments Quotes Policies Claims Invoices T [PERSON_NAME] [EMAIL_ADDRE…" at bounding box center [696, 368] width 1393 height 737
click at [305, 442] on span "Road" at bounding box center [303, 441] width 27 height 17
select select "Road"
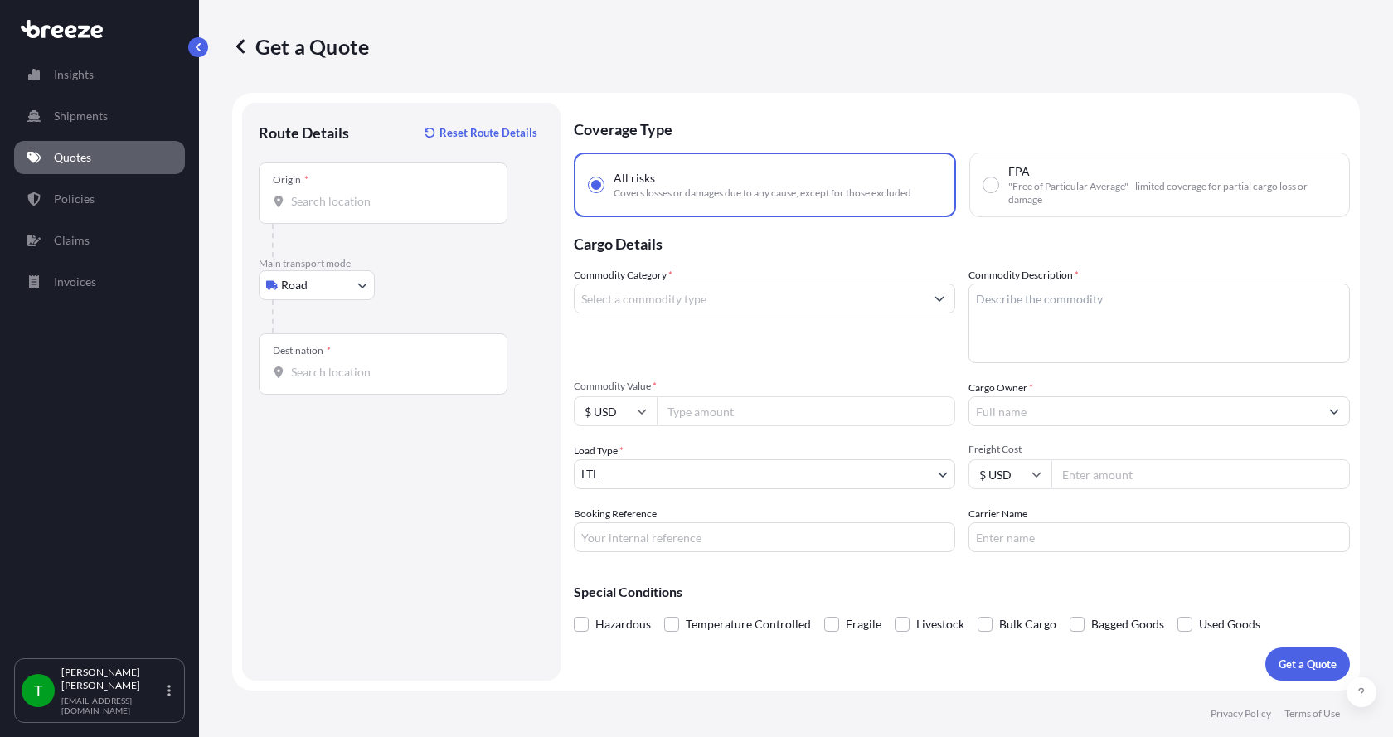
click at [344, 190] on div "Origin *" at bounding box center [383, 192] width 249 height 61
click at [344, 193] on input "Origin *" at bounding box center [389, 201] width 196 height 17
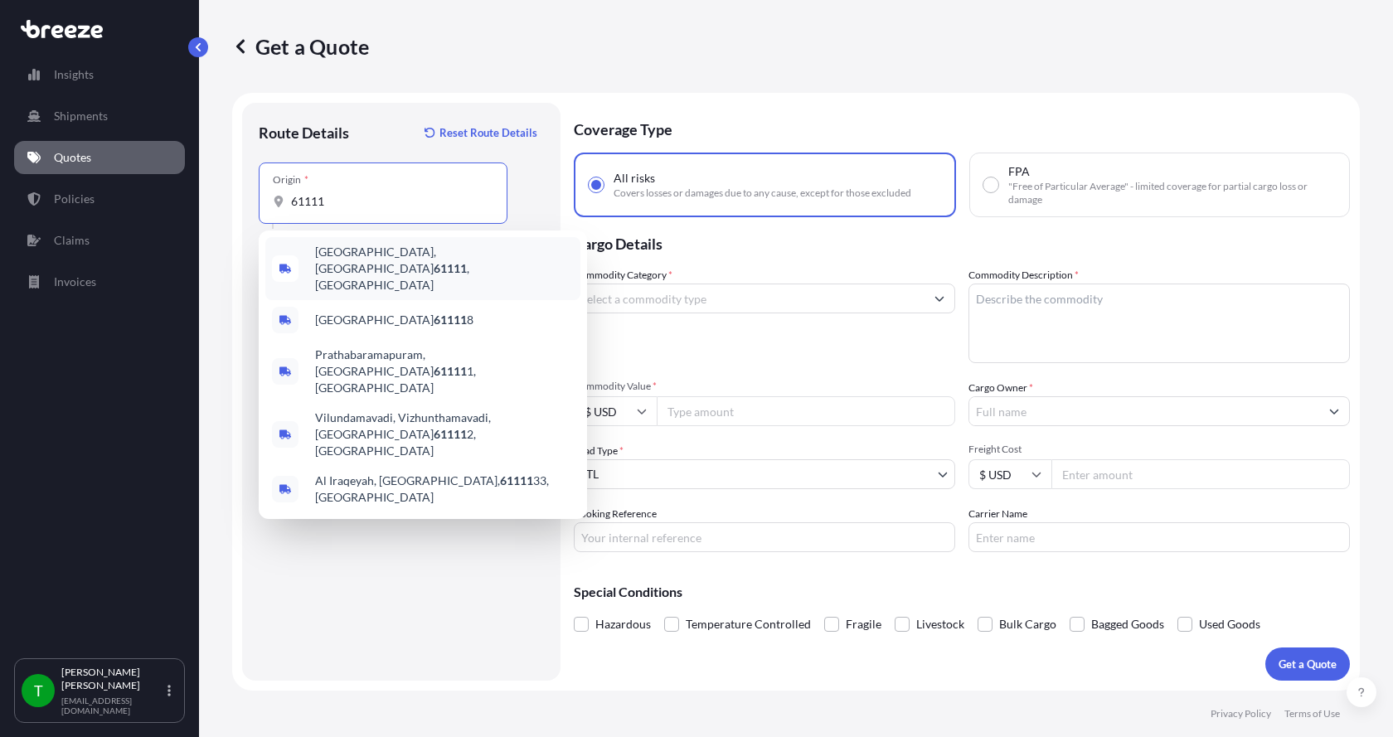
click at [327, 258] on span "[GEOGRAPHIC_DATA] , [GEOGRAPHIC_DATA]" at bounding box center [444, 269] width 259 height 50
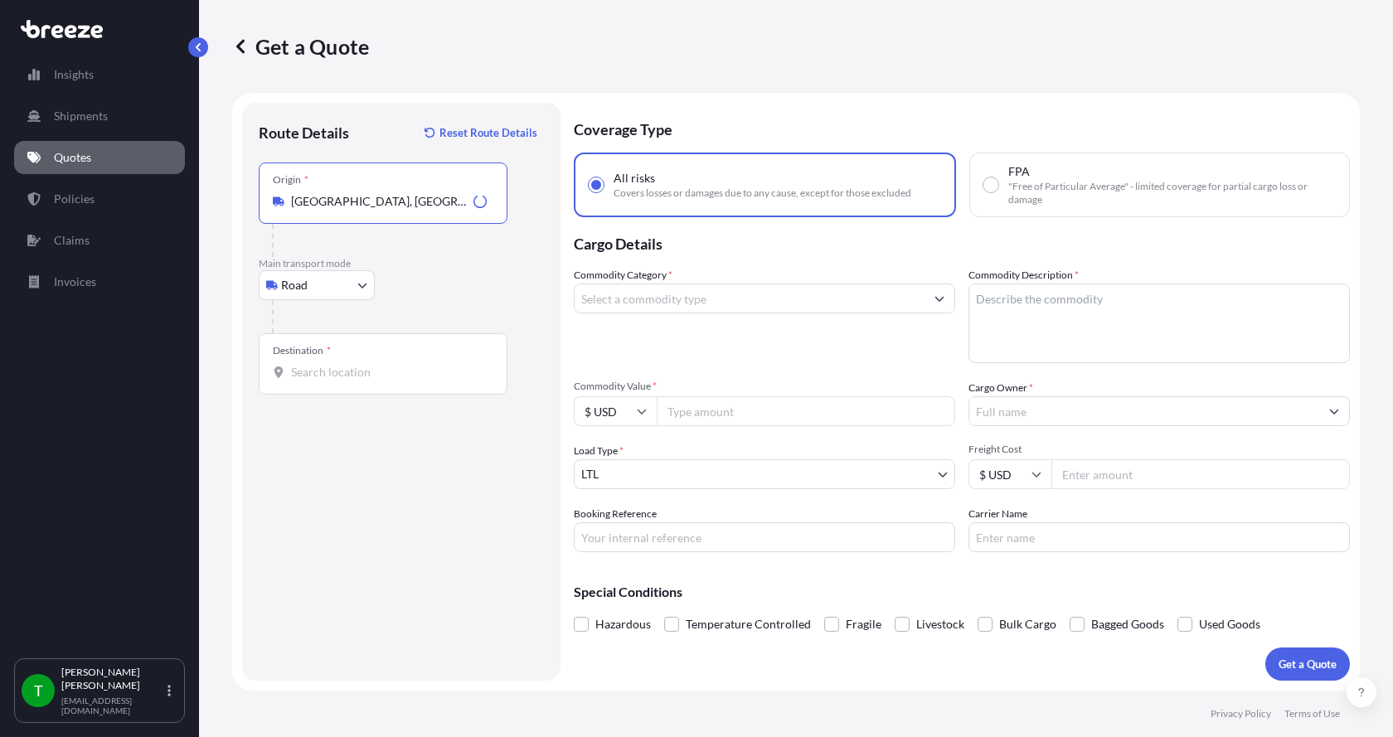
type input "[GEOGRAPHIC_DATA], [GEOGRAPHIC_DATA]"
click at [313, 371] on input "Destination *" at bounding box center [389, 372] width 196 height 17
click at [313, 371] on input "32227" at bounding box center [389, 372] width 196 height 17
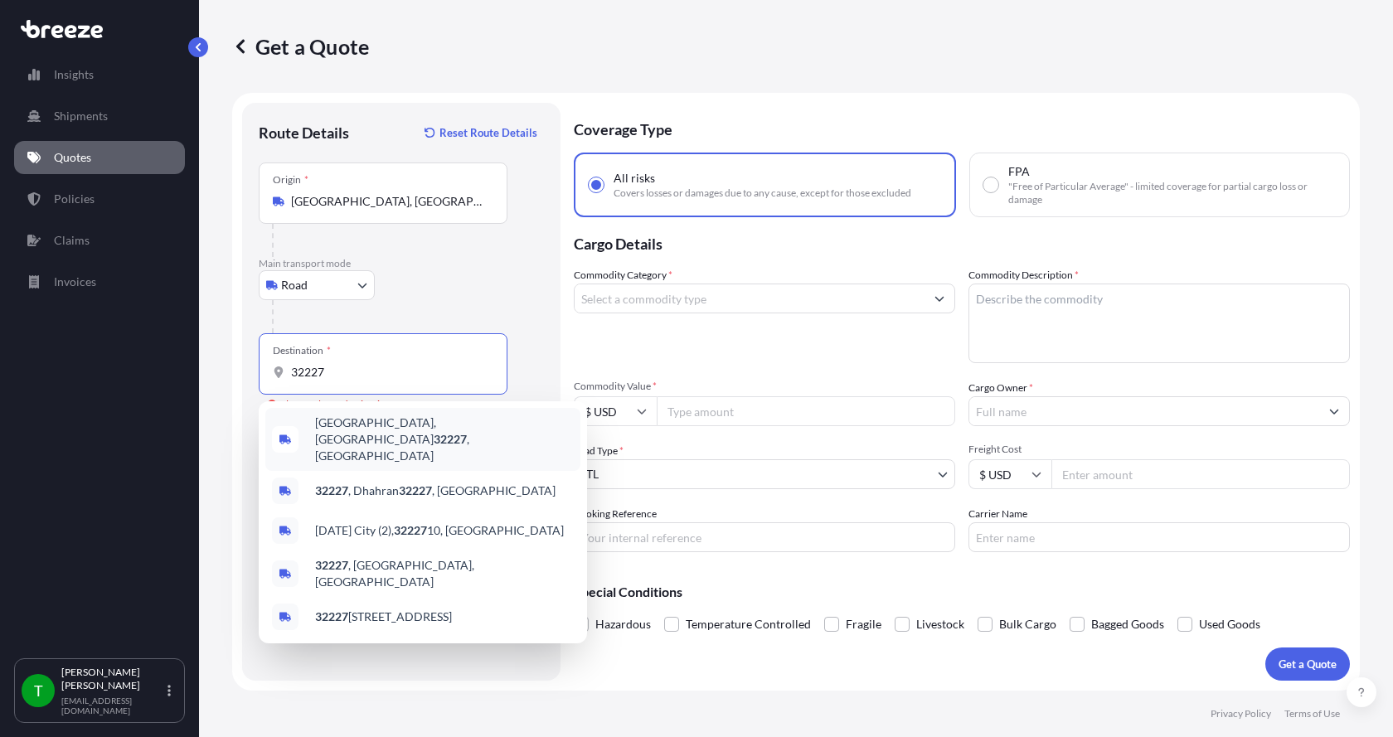
click at [361, 429] on span "[GEOGRAPHIC_DATA] , [GEOGRAPHIC_DATA]" at bounding box center [444, 439] width 259 height 50
type input "[GEOGRAPHIC_DATA], [GEOGRAPHIC_DATA]"
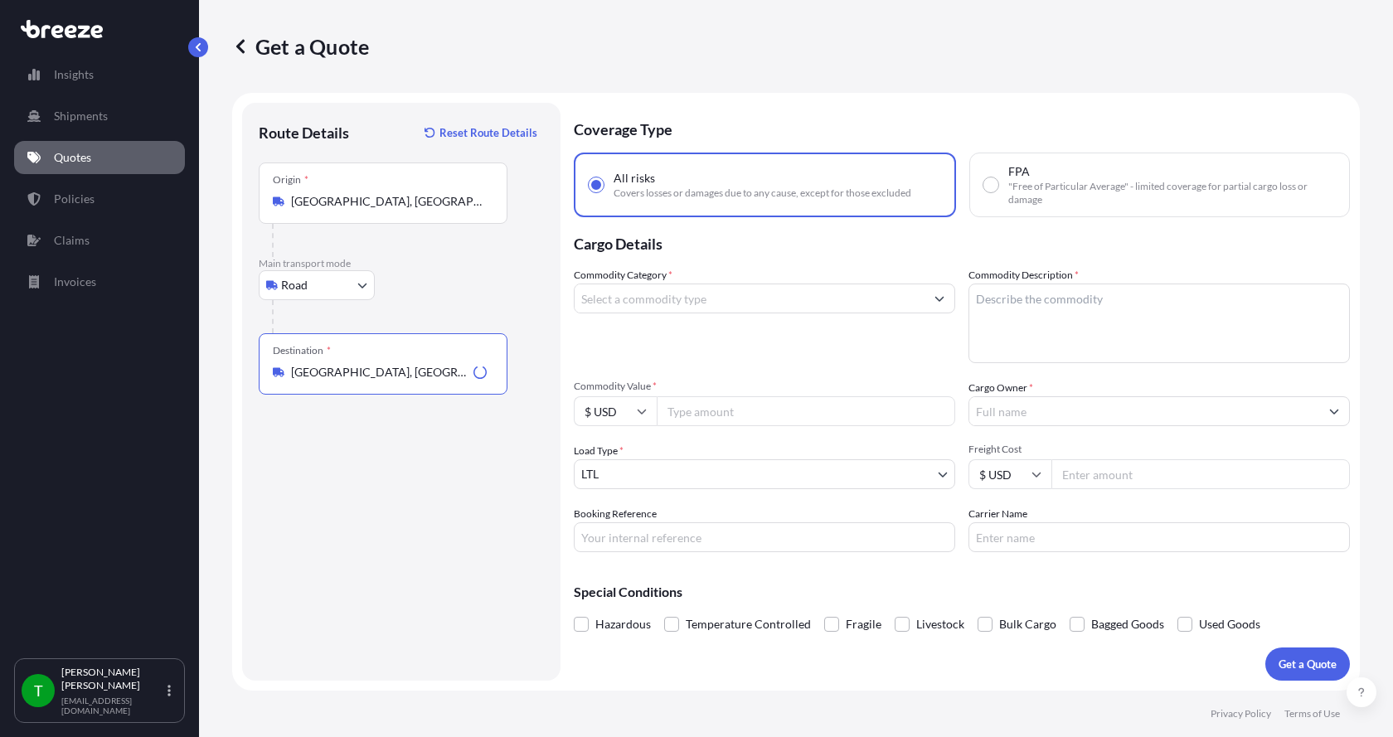
click at [631, 304] on input "Commodity Category *" at bounding box center [749, 298] width 350 height 30
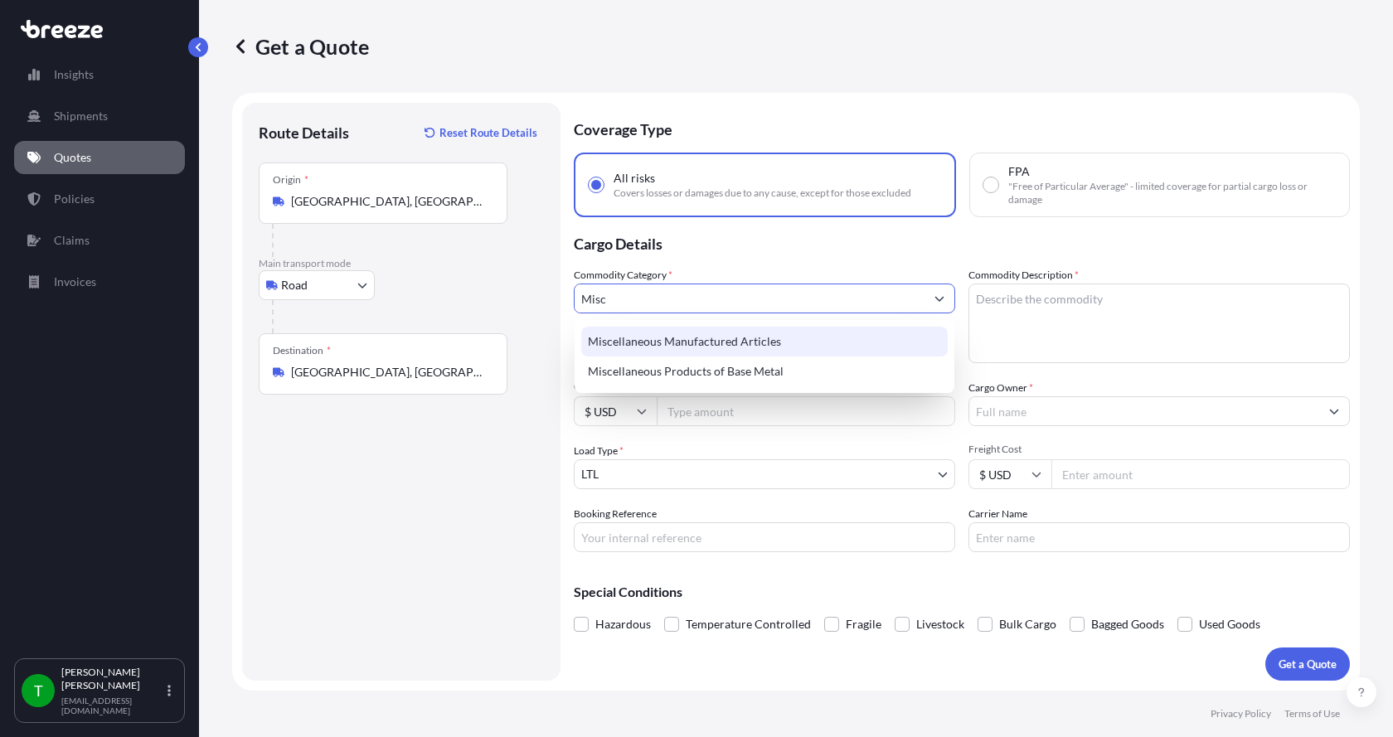
click at [645, 338] on div "Miscellaneous Manufactured Articles" at bounding box center [764, 342] width 366 height 30
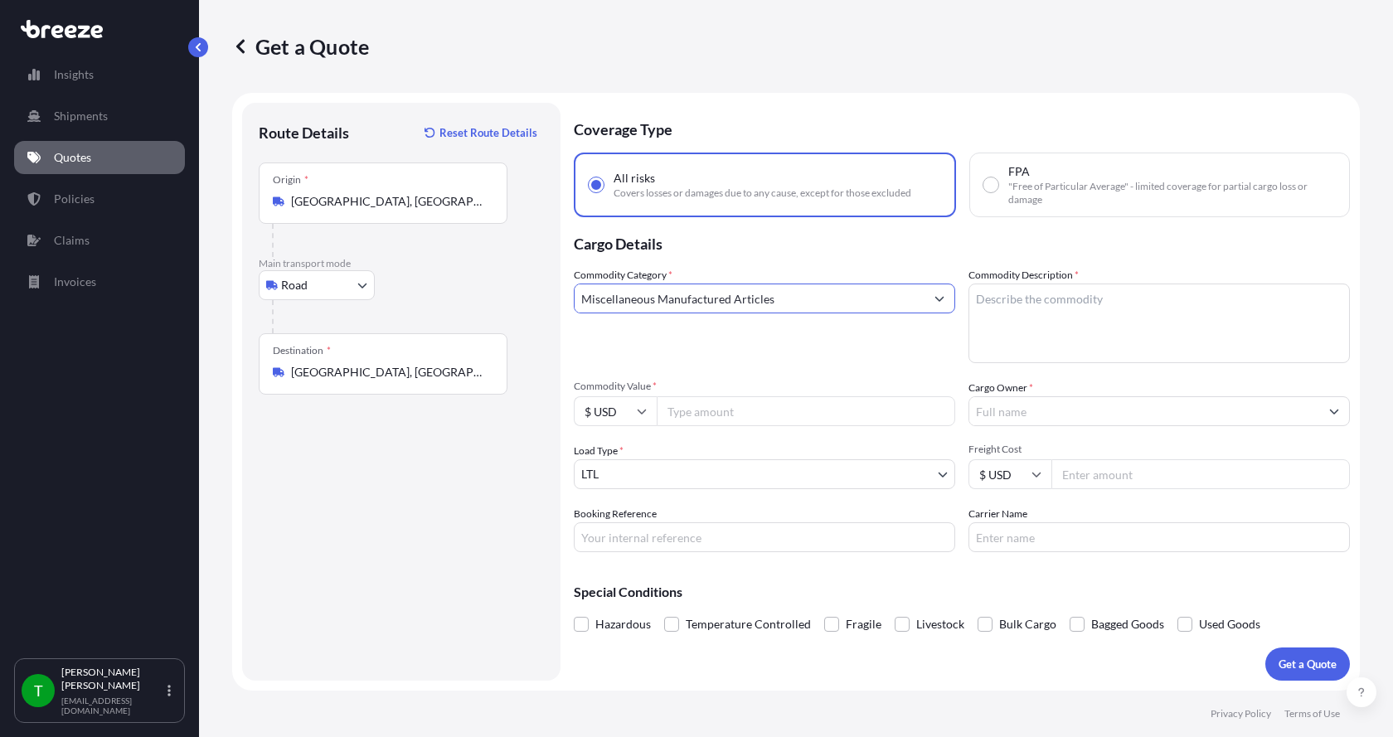
type input "Miscellaneous Manufactured Articles"
click at [1015, 301] on textarea "Commodity Description *" at bounding box center [1158, 323] width 381 height 80
type textarea "Counterweight Assy"
click at [787, 412] on input "Commodity Value *" at bounding box center [806, 411] width 298 height 30
click at [733, 415] on input "Commodity Value *" at bounding box center [806, 411] width 298 height 30
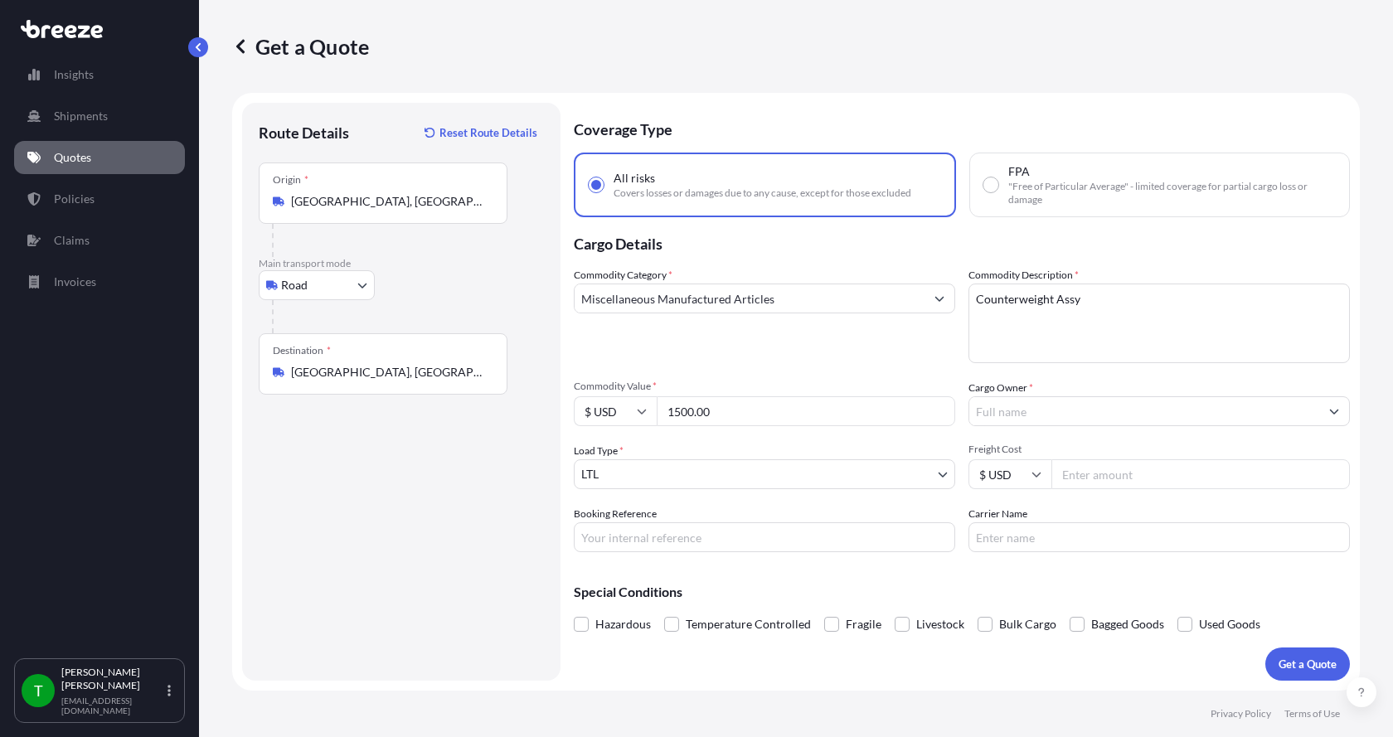
type input "1500.00"
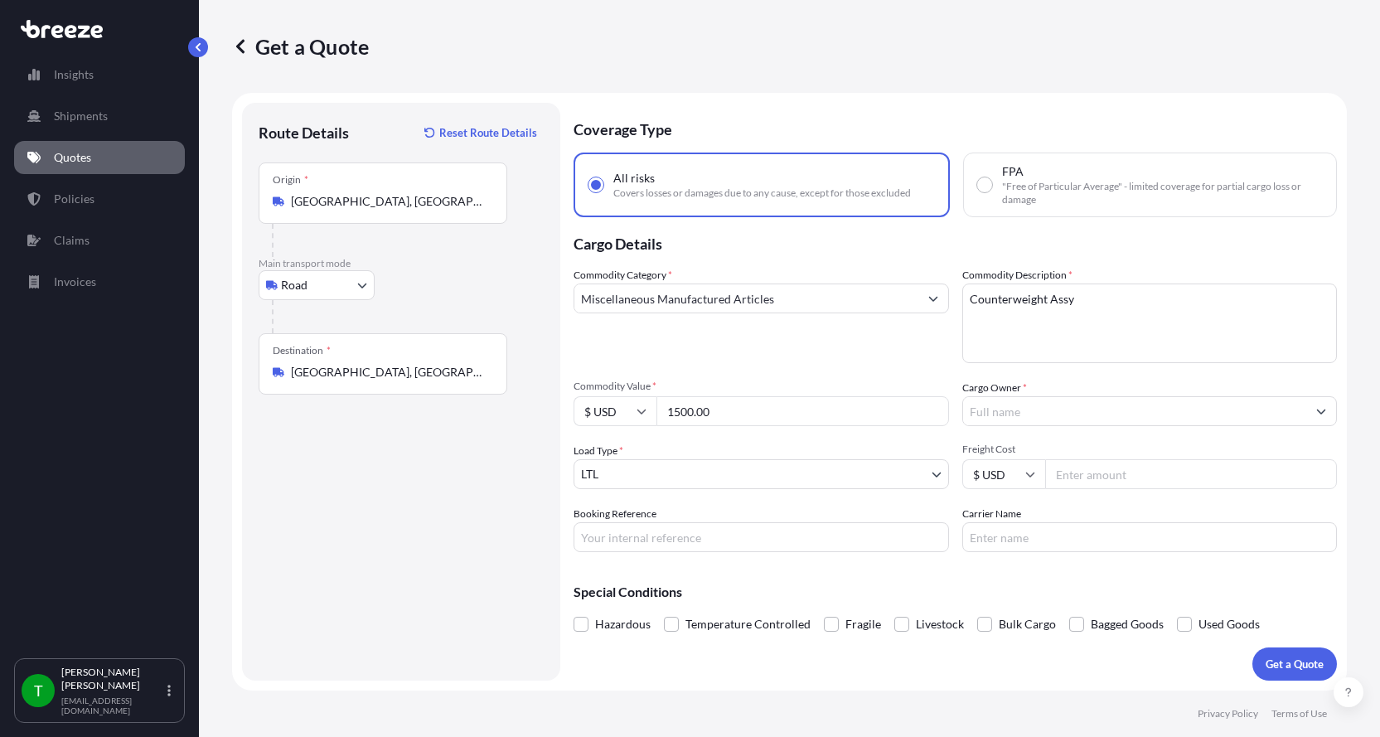
click at [999, 415] on input "Cargo Owner *" at bounding box center [1135, 411] width 344 height 30
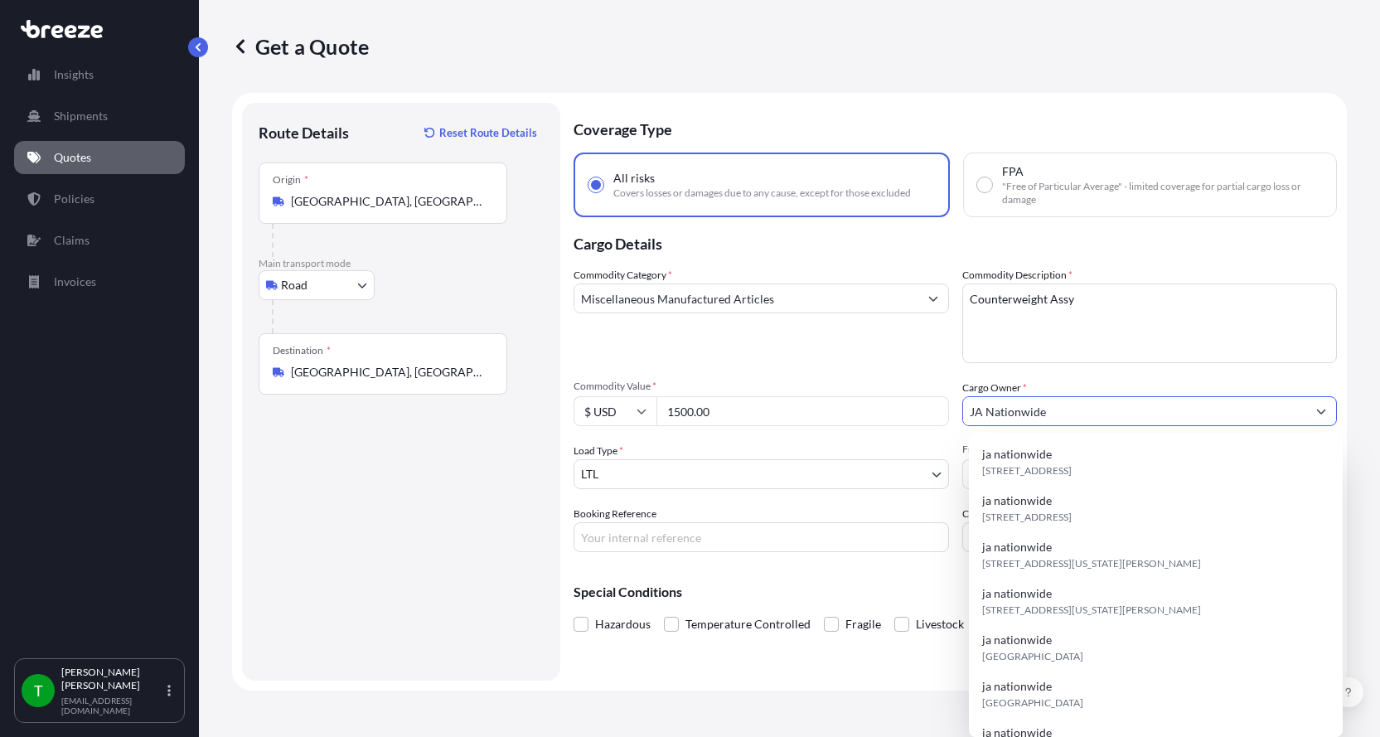
type input "JA Nationwide"
click at [674, 541] on input "Booking Reference" at bounding box center [762, 537] width 376 height 30
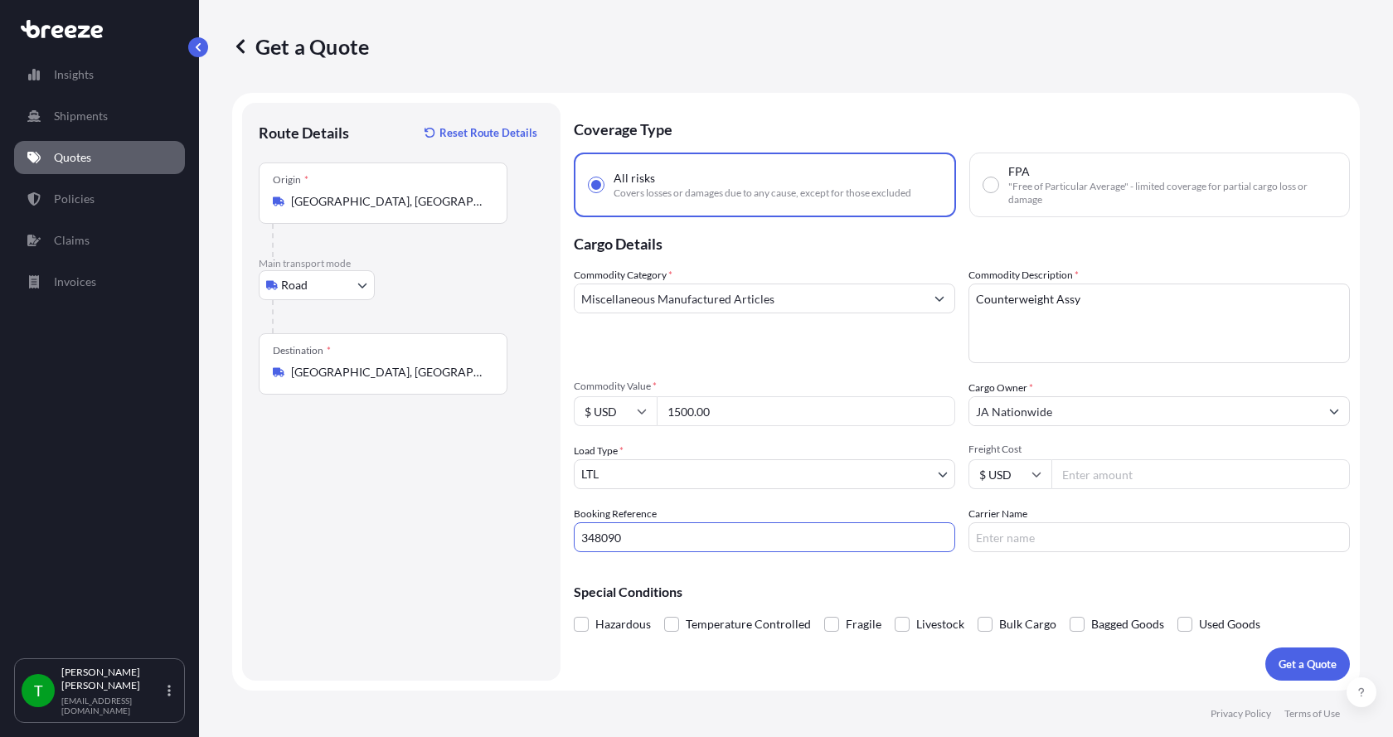
type input "348090"
click at [1085, 474] on input "Freight Cost" at bounding box center [1200, 474] width 298 height 30
type input "320.00"
click at [1048, 535] on input "Carrier Name" at bounding box center [1158, 537] width 381 height 30
type input "AAA [PERSON_NAME]"
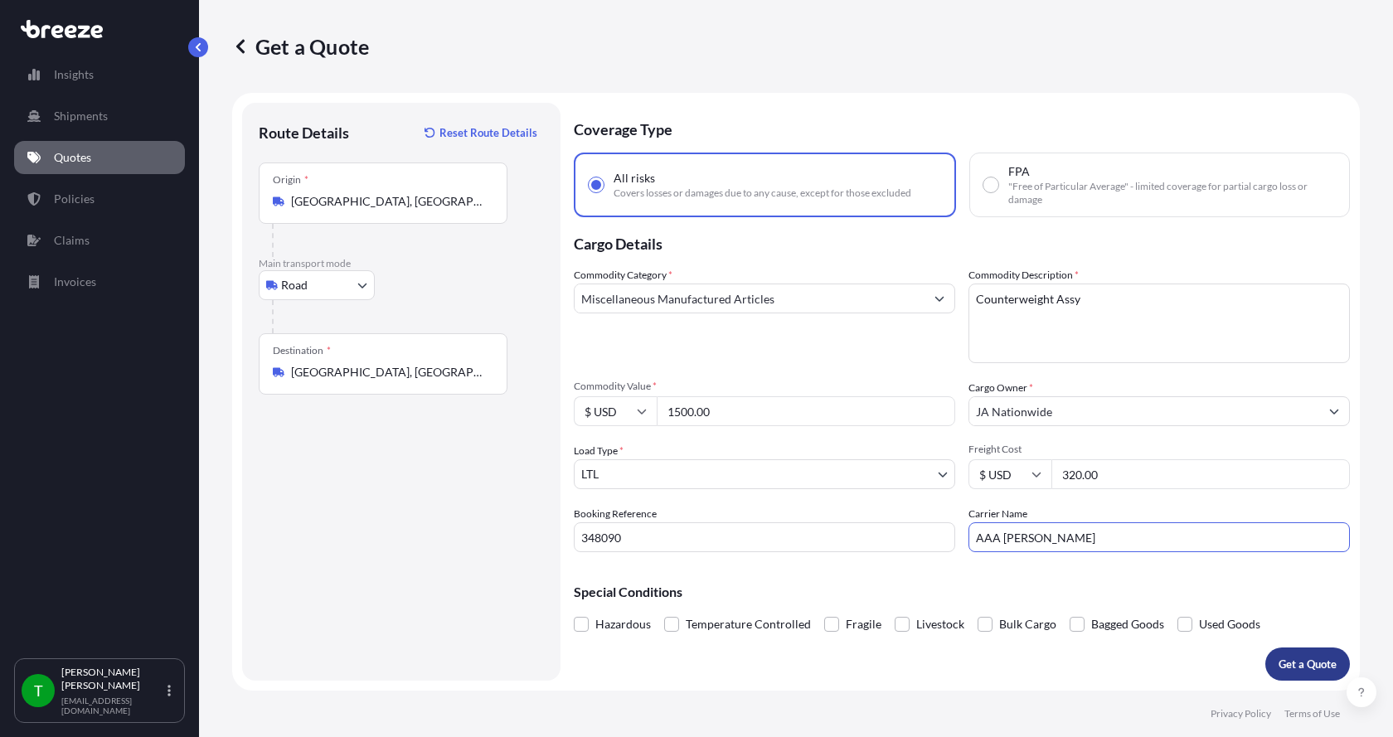
click at [1299, 666] on p "Get a Quote" at bounding box center [1307, 664] width 58 height 17
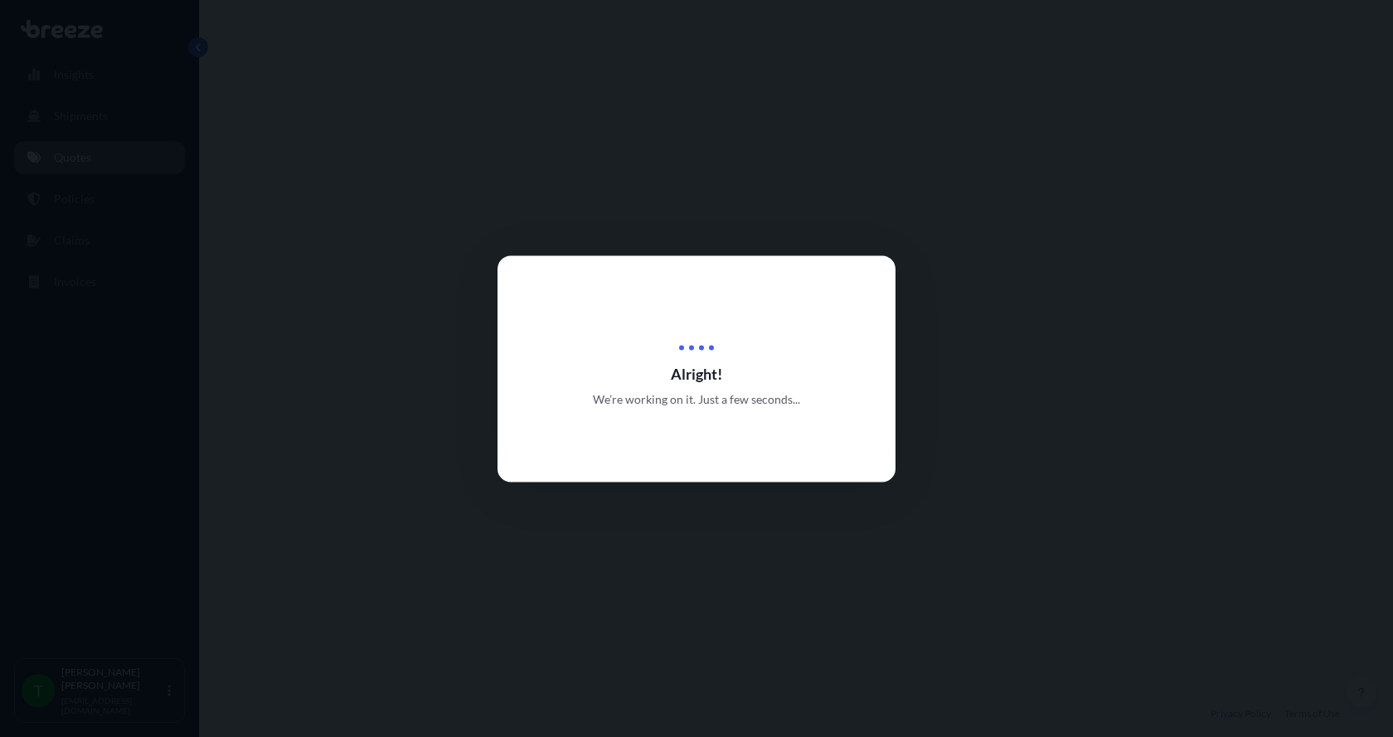
select select "Road"
select select "1"
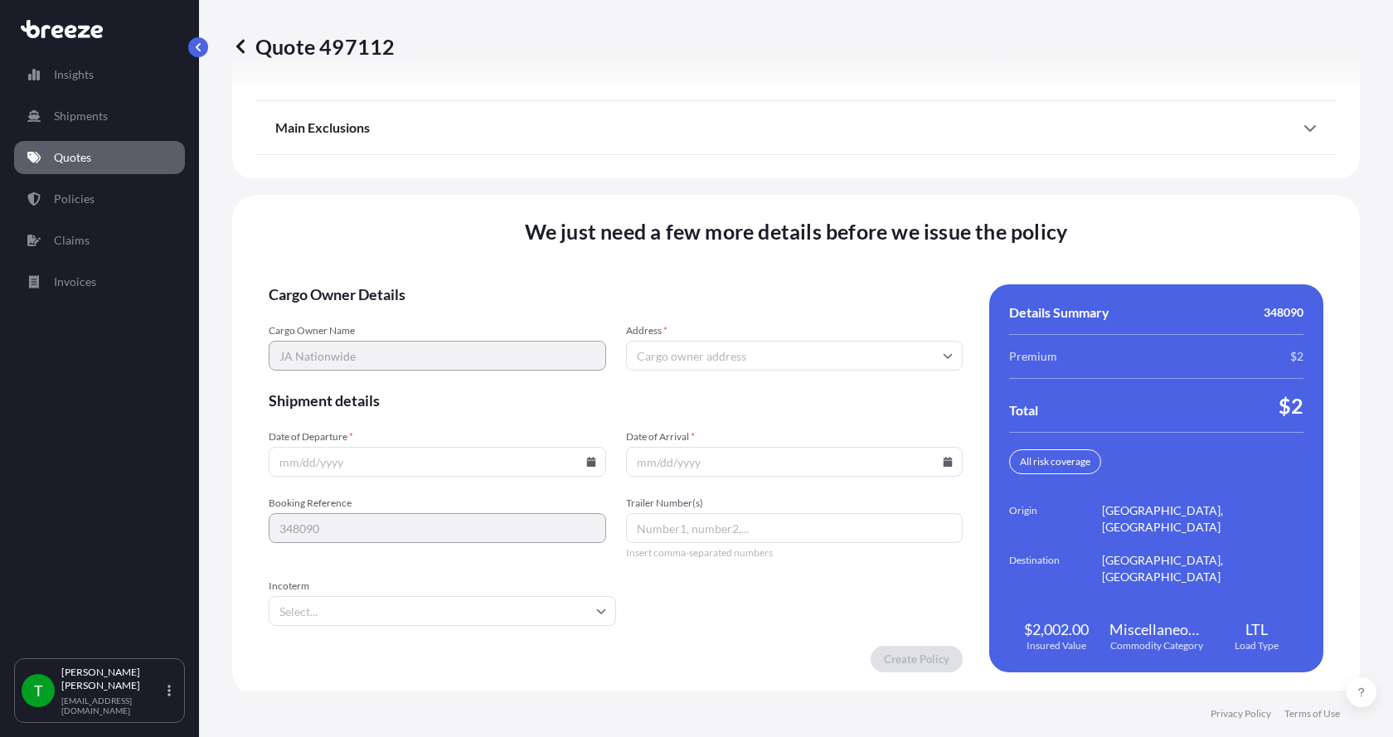
scroll to position [2181, 0]
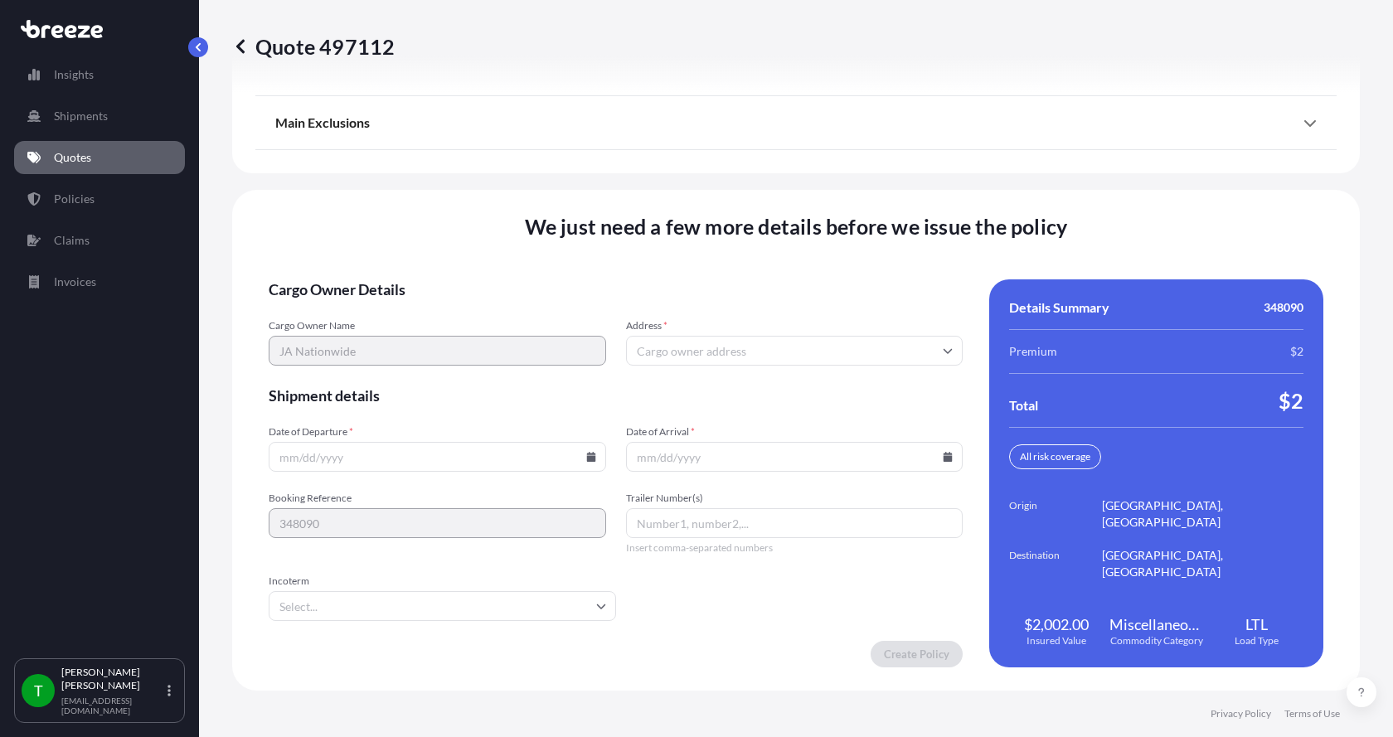
click at [657, 358] on input "Address *" at bounding box center [794, 351] width 337 height 30
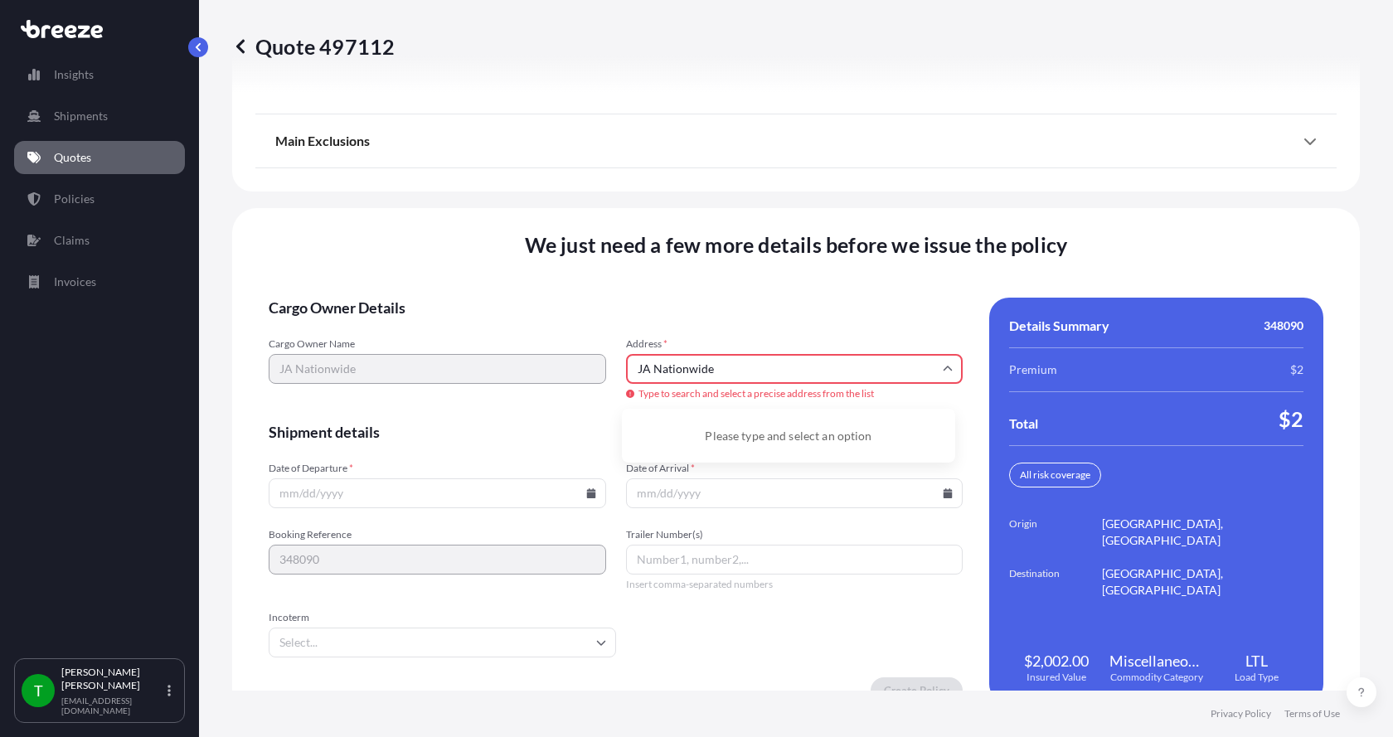
drag, startPoint x: 720, startPoint y: 365, endPoint x: 550, endPoint y: 392, distance: 172.1
click at [555, 391] on div "Cargo Owner Name JA Nationwide Address * JA Nationwide Type to search and selec…" at bounding box center [616, 369] width 694 height 65
click at [695, 430] on li "[STREET_ADDRESS]" at bounding box center [788, 430] width 320 height 31
type input "[STREET_ADDRESS]"
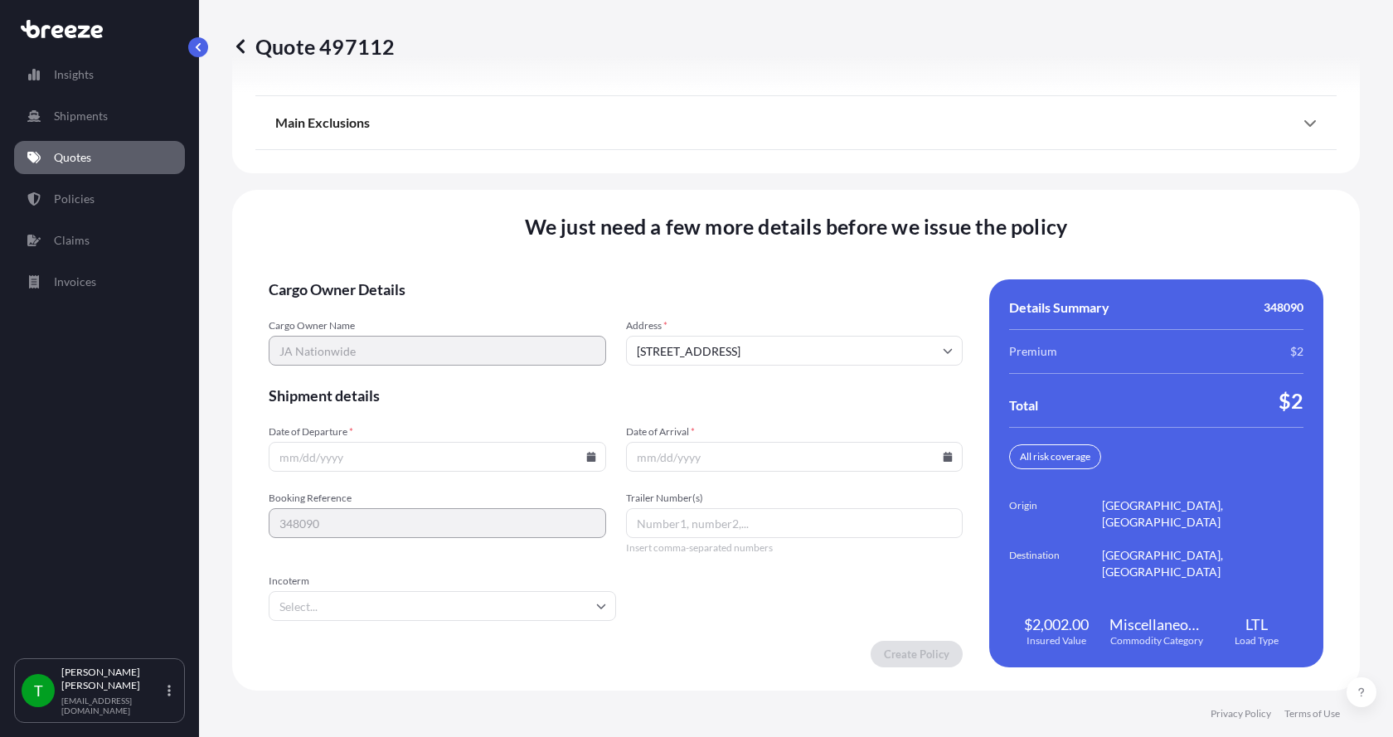
click at [419, 457] on input "Date of Departure *" at bounding box center [437, 457] width 337 height 30
click at [587, 455] on icon at bounding box center [591, 457] width 10 height 10
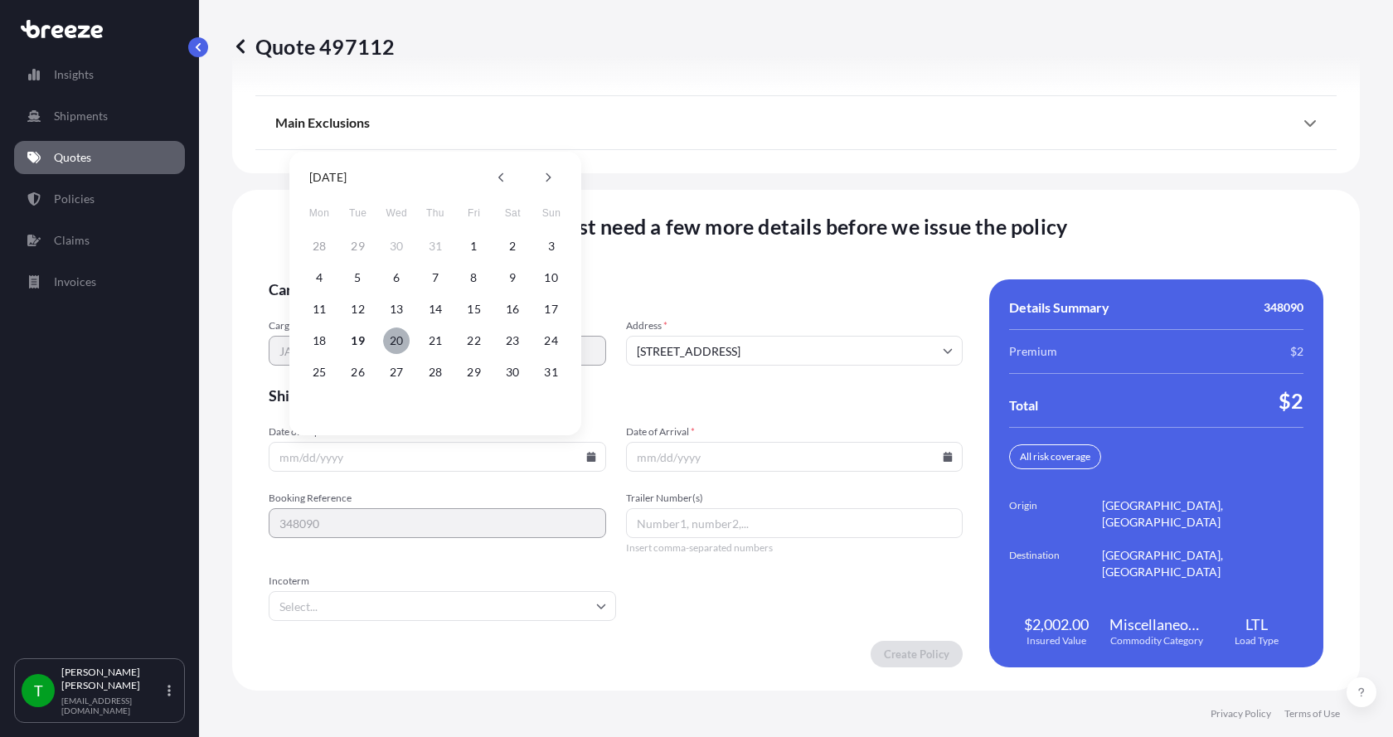
click at [396, 337] on button "20" at bounding box center [396, 340] width 27 height 27
type input "[DATE]"
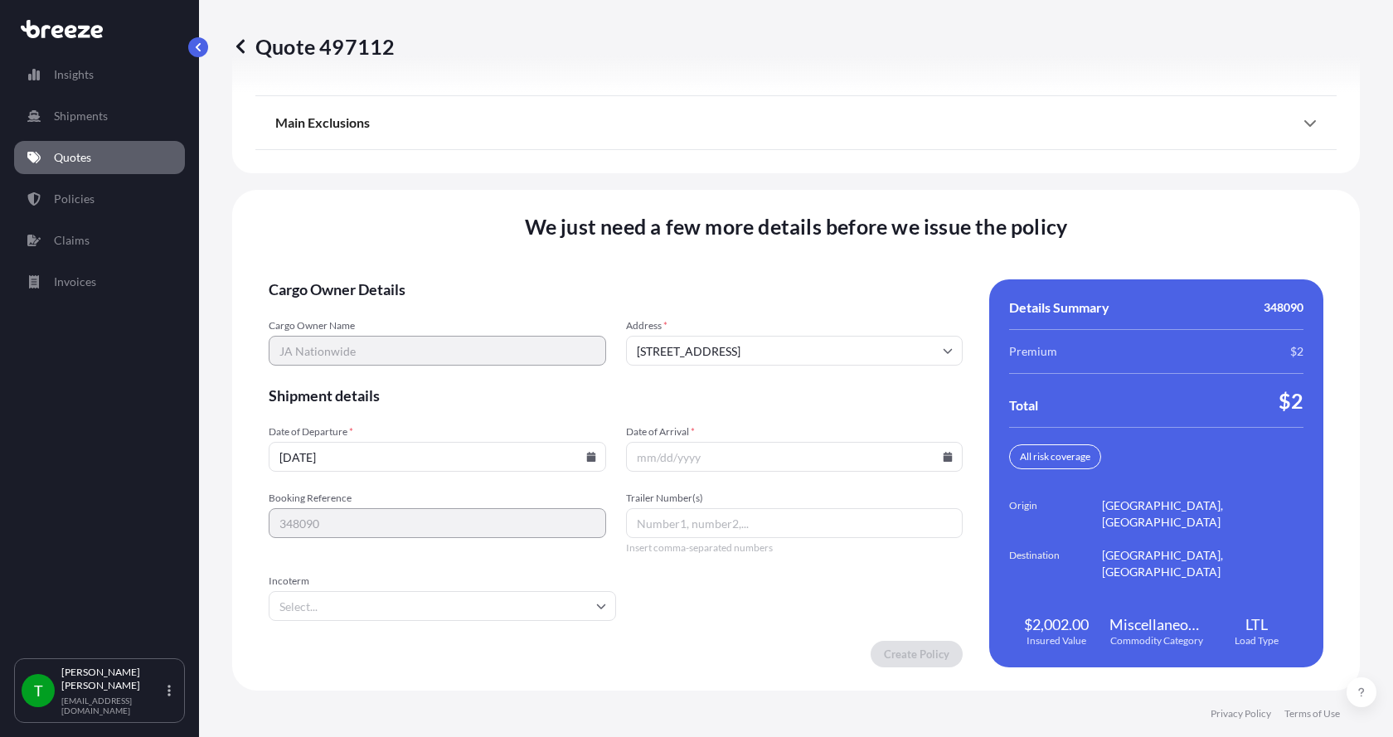
click at [943, 458] on icon at bounding box center [947, 457] width 9 height 10
click at [828, 346] on button "22" at bounding box center [827, 340] width 27 height 27
type input "[DATE]"
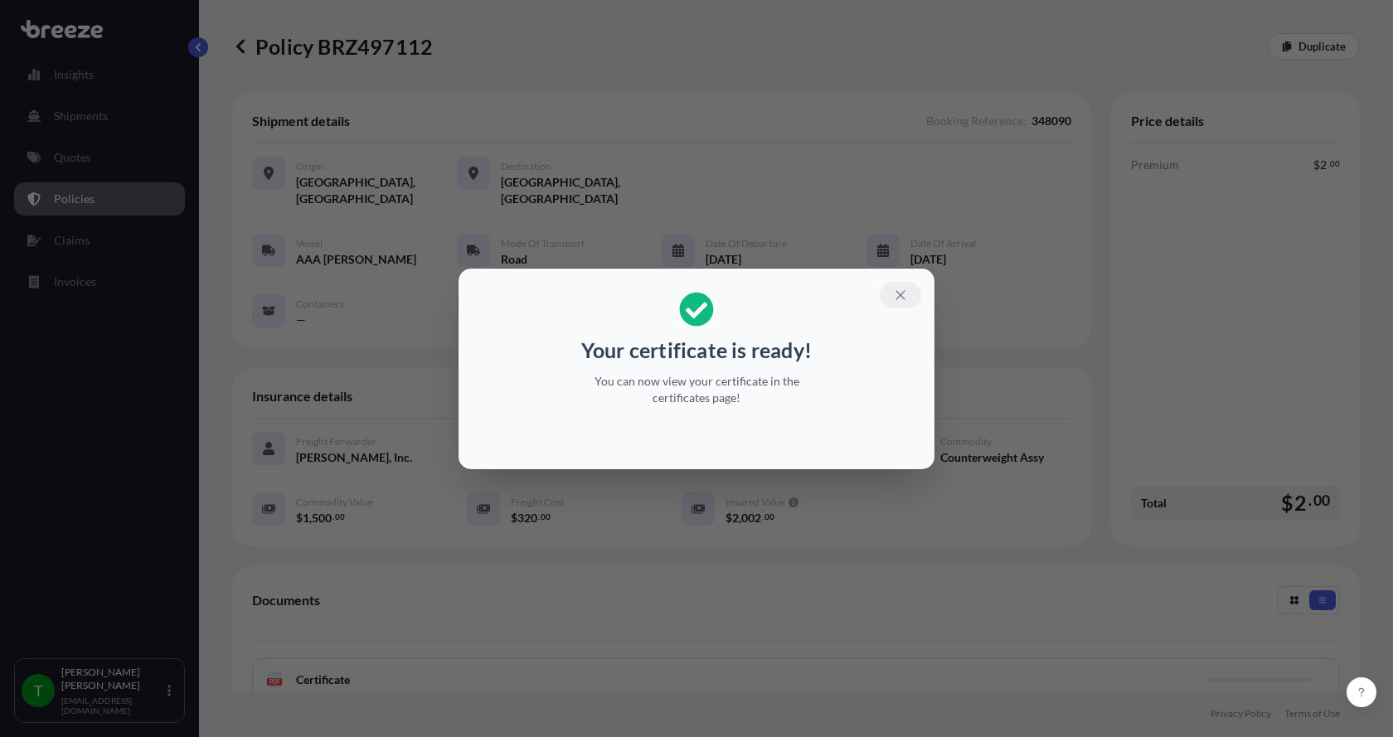
click at [908, 295] on button "button" at bounding box center [900, 295] width 41 height 27
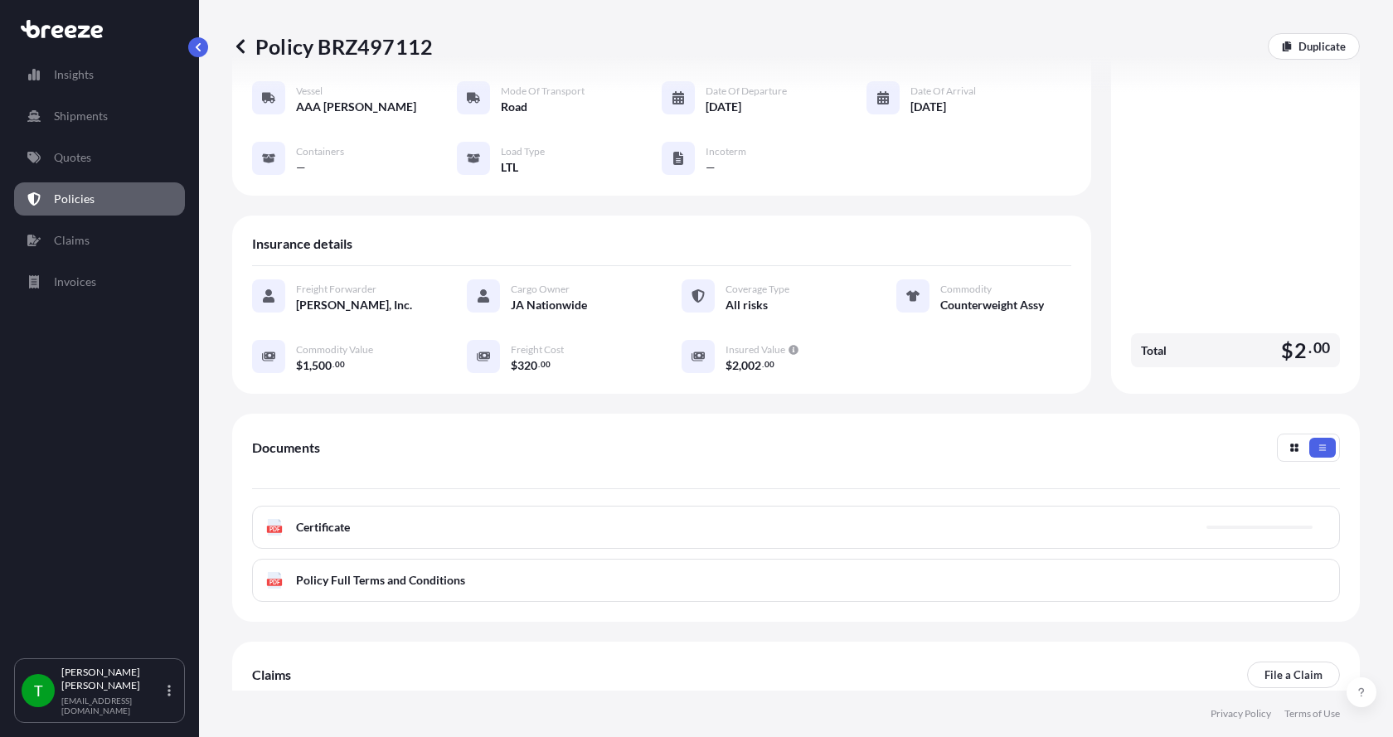
scroll to position [166, 0]
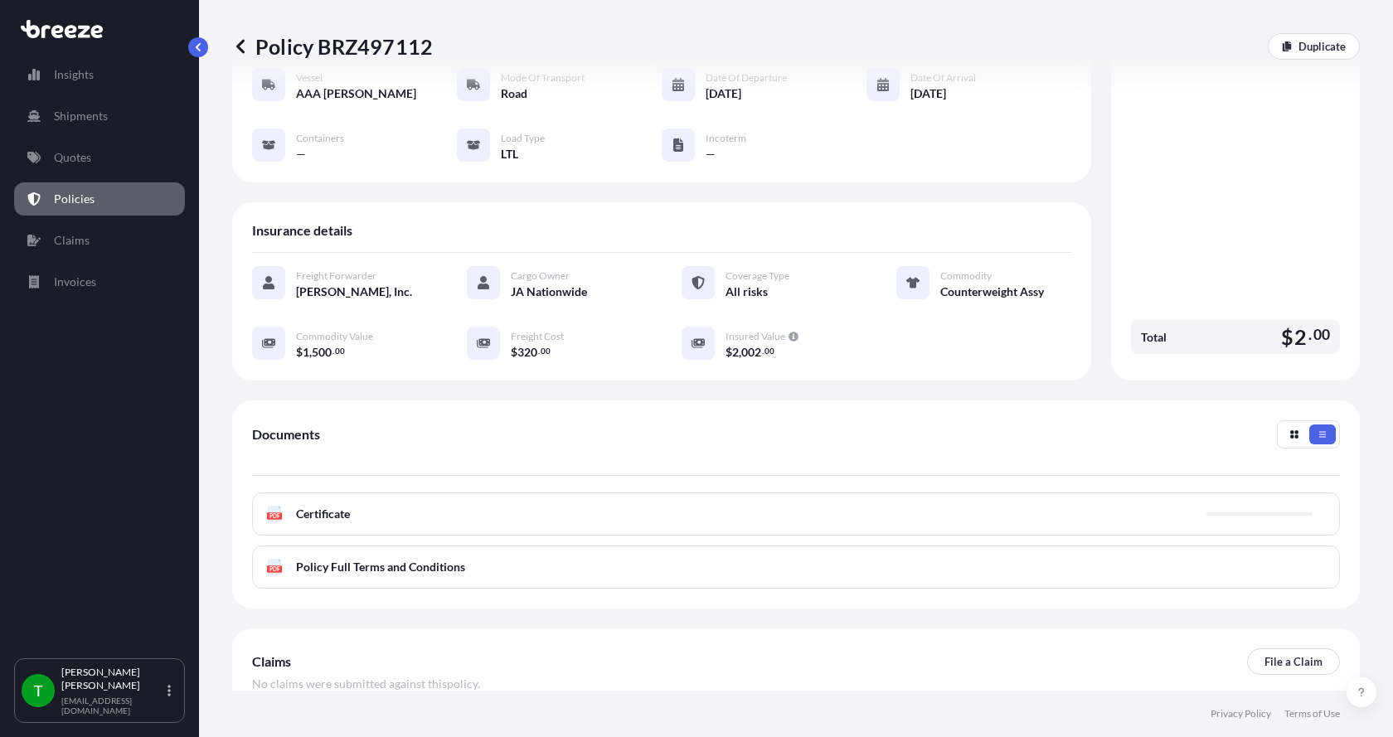
click at [276, 506] on icon at bounding box center [275, 514] width 14 height 17
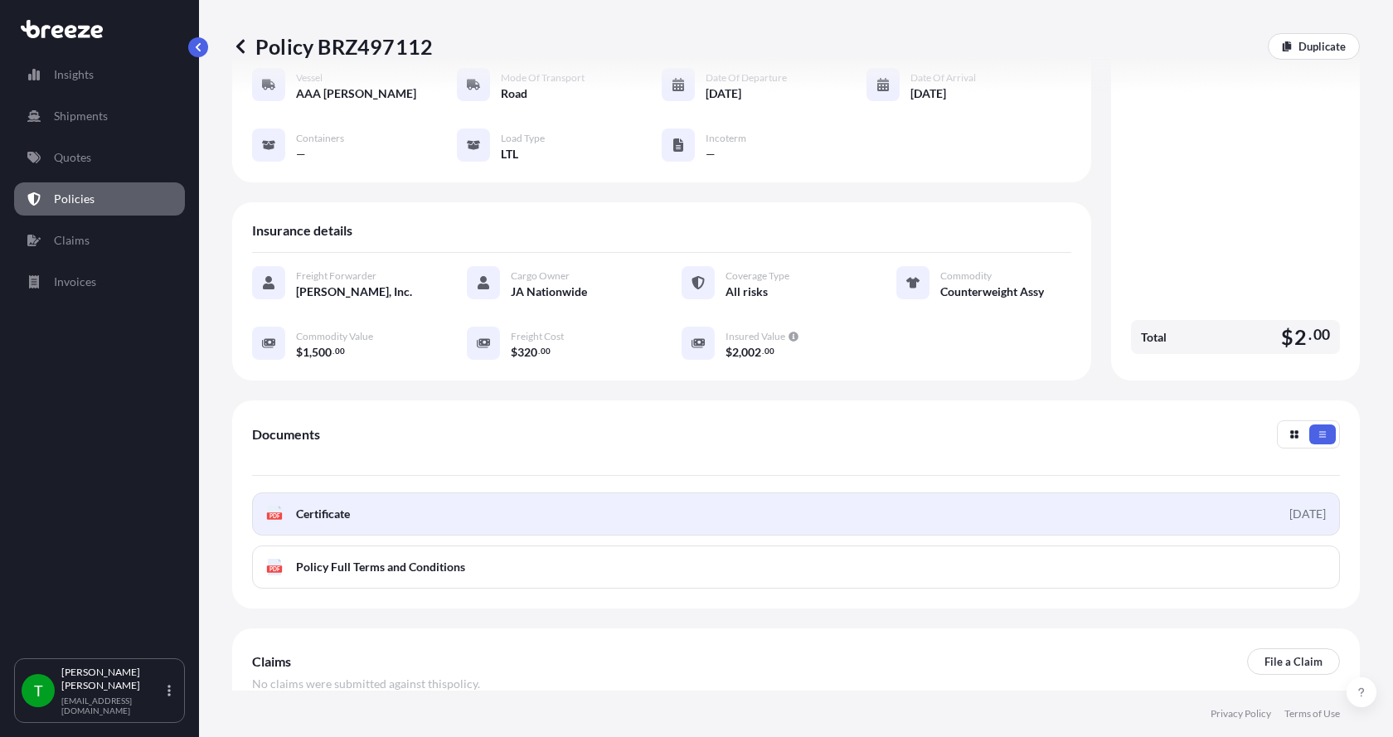
click at [322, 506] on span "Certificate" at bounding box center [323, 514] width 54 height 17
